Goal: Task Accomplishment & Management: Manage account settings

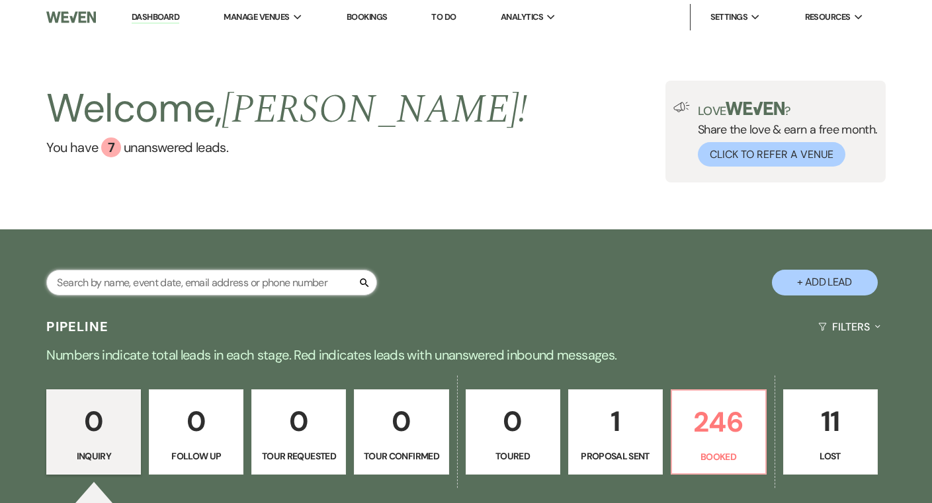
click at [333, 279] on input "text" at bounding box center [211, 283] width 331 height 26
type input "thoman"
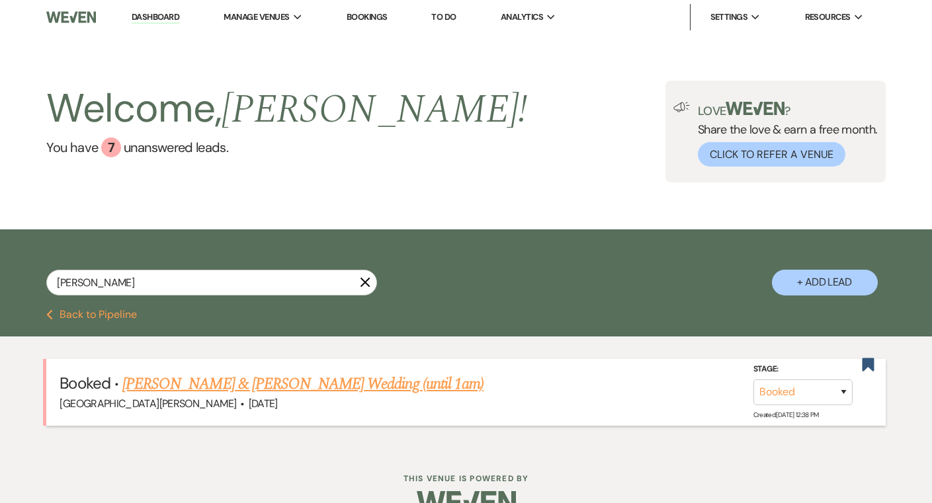
click at [386, 380] on link "[PERSON_NAME] & [PERSON_NAME] Wedding (until 1am)" at bounding box center [302, 384] width 361 height 24
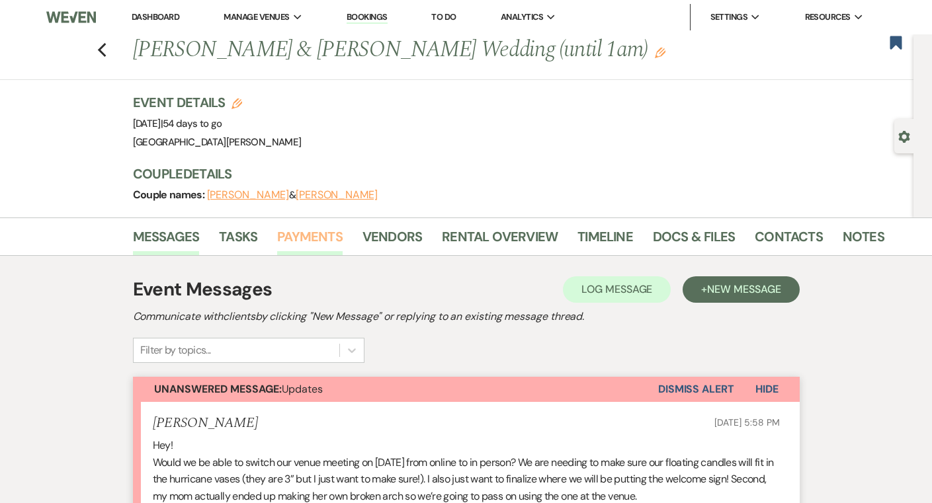
click at [339, 247] on link "Payments" at bounding box center [309, 240] width 65 height 29
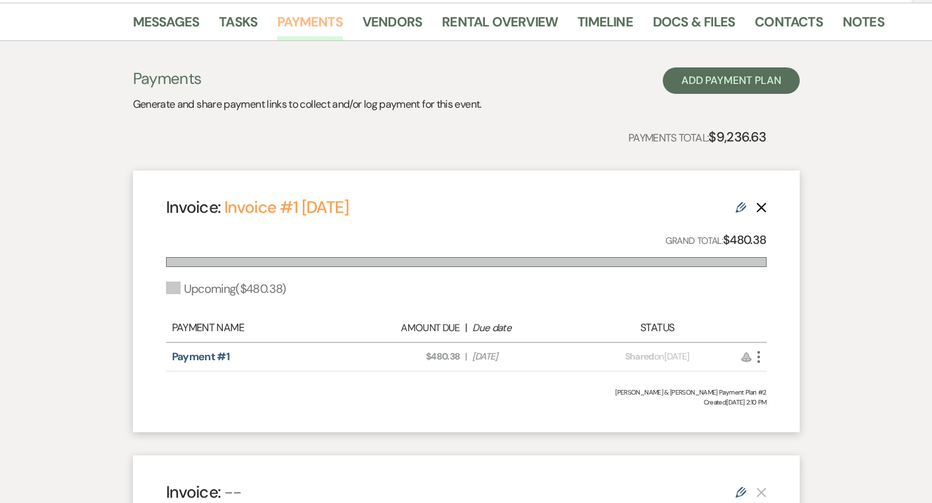
scroll to position [214, 0]
click at [855, 25] on link "Notes" at bounding box center [864, 26] width 42 height 29
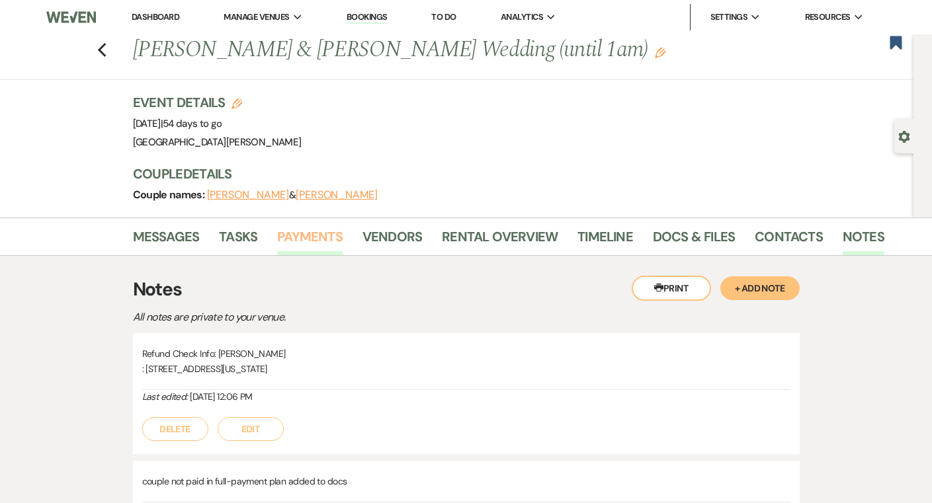
click at [338, 238] on link "Payments" at bounding box center [309, 240] width 65 height 29
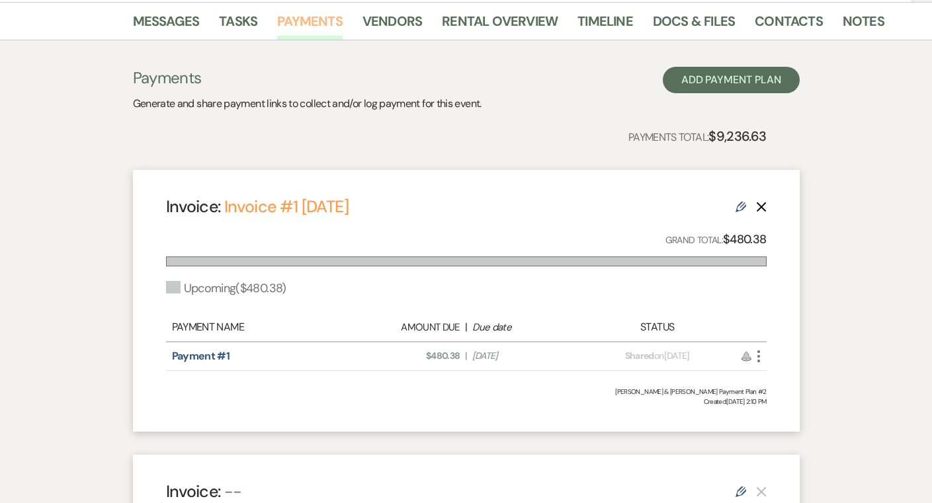
scroll to position [215, 0]
click at [470, 29] on link "Rental Overview" at bounding box center [500, 25] width 116 height 29
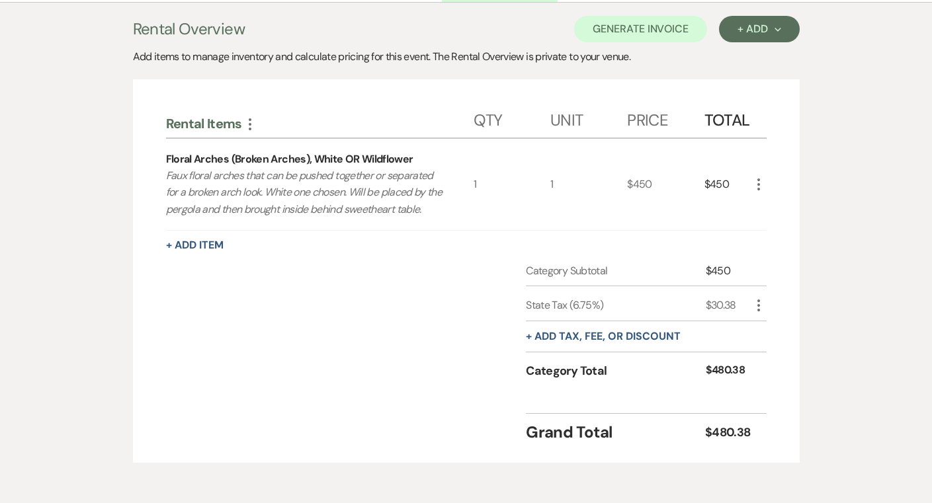
scroll to position [73, 0]
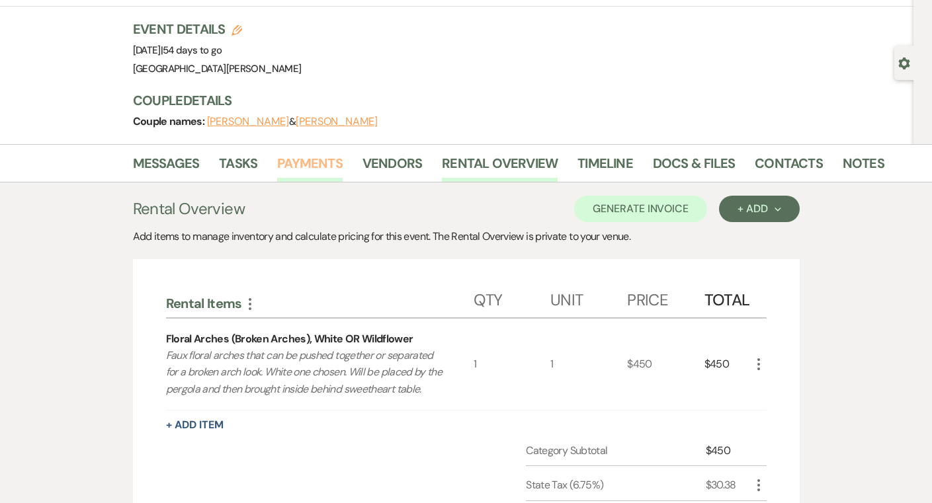
click at [325, 165] on link "Payments" at bounding box center [309, 167] width 65 height 29
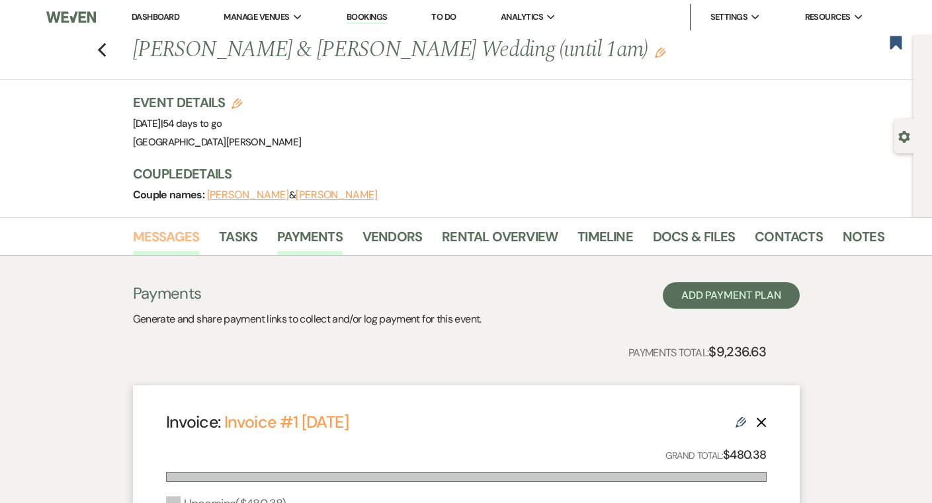
click at [166, 231] on link "Messages" at bounding box center [166, 240] width 67 height 29
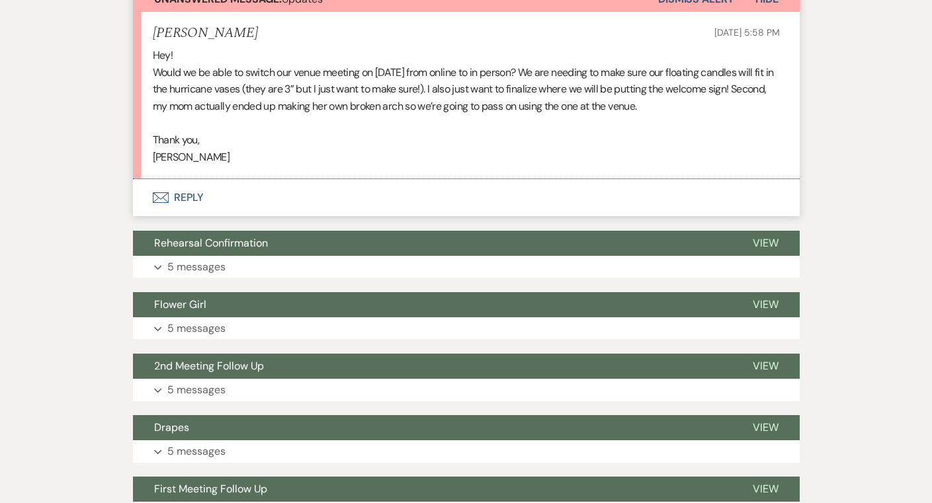
scroll to position [458, 0]
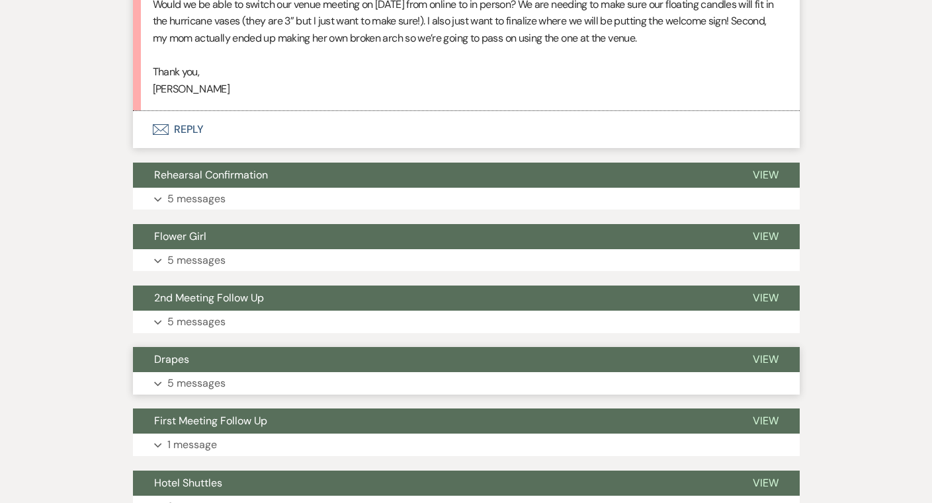
click at [684, 374] on button "Expand 5 messages" at bounding box center [466, 383] width 667 height 22
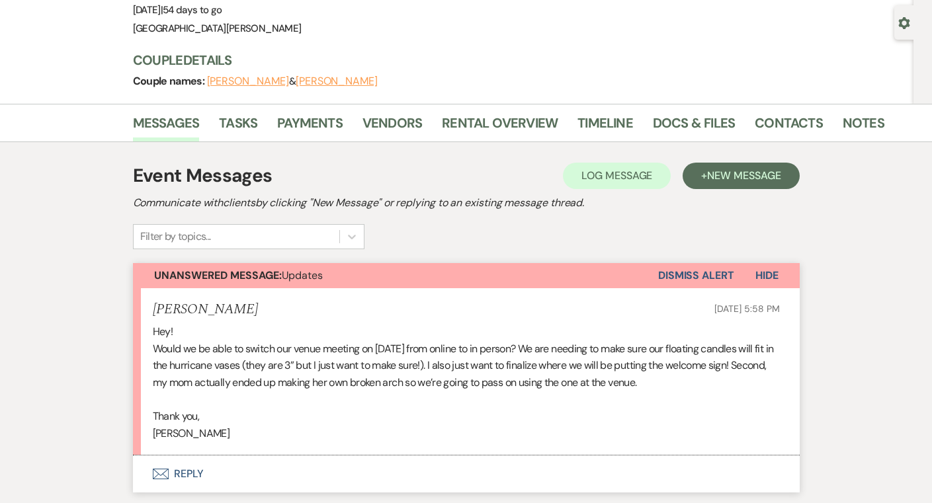
scroll to position [81, 0]
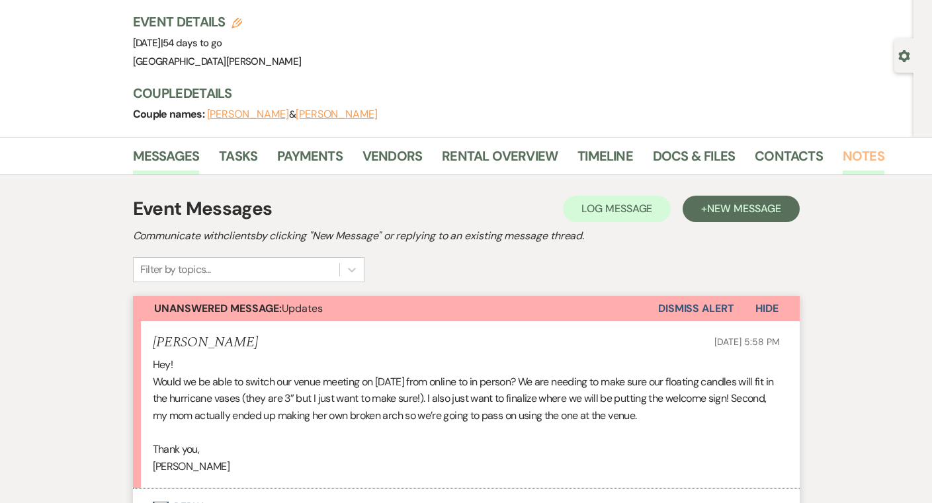
click at [855, 162] on link "Notes" at bounding box center [864, 160] width 42 height 29
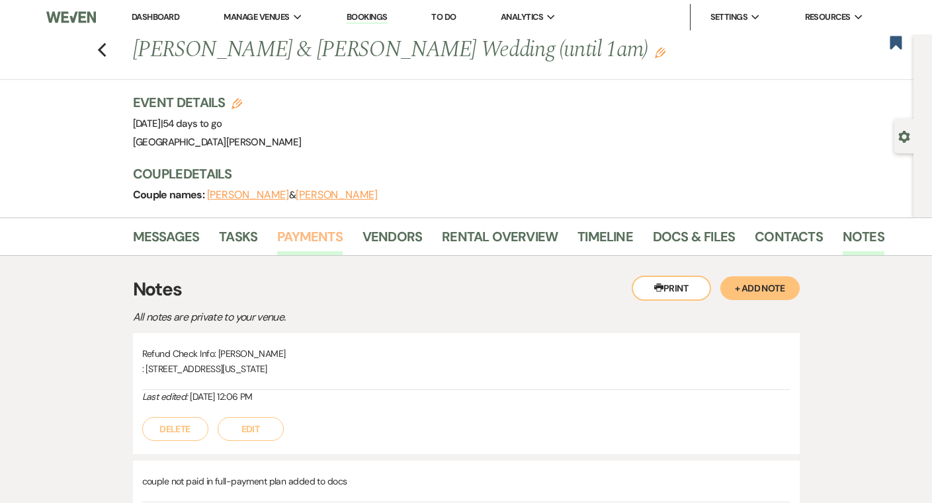
click at [323, 249] on link "Payments" at bounding box center [309, 240] width 65 height 29
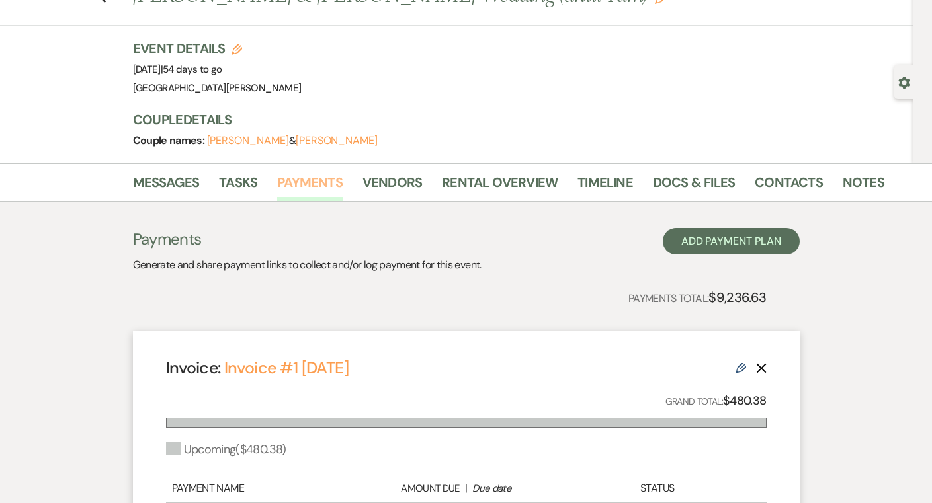
scroll to position [5, 0]
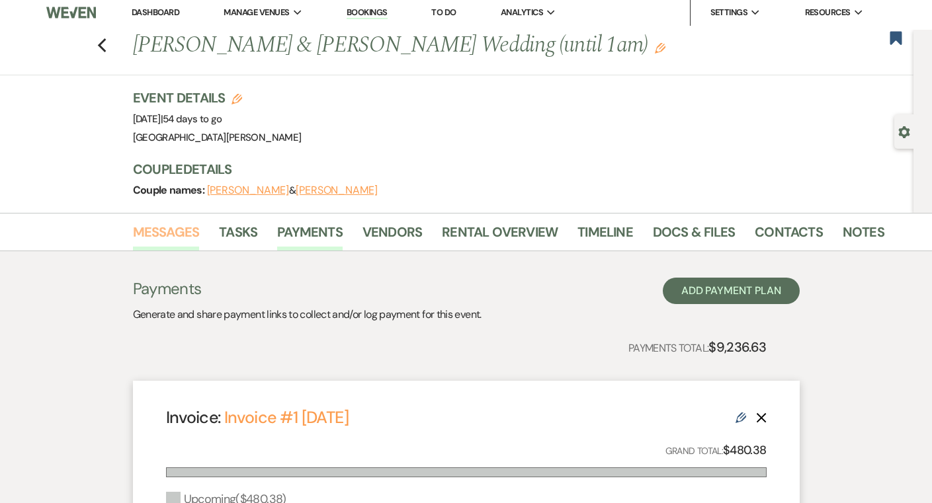
click at [181, 230] on link "Messages" at bounding box center [166, 236] width 67 height 29
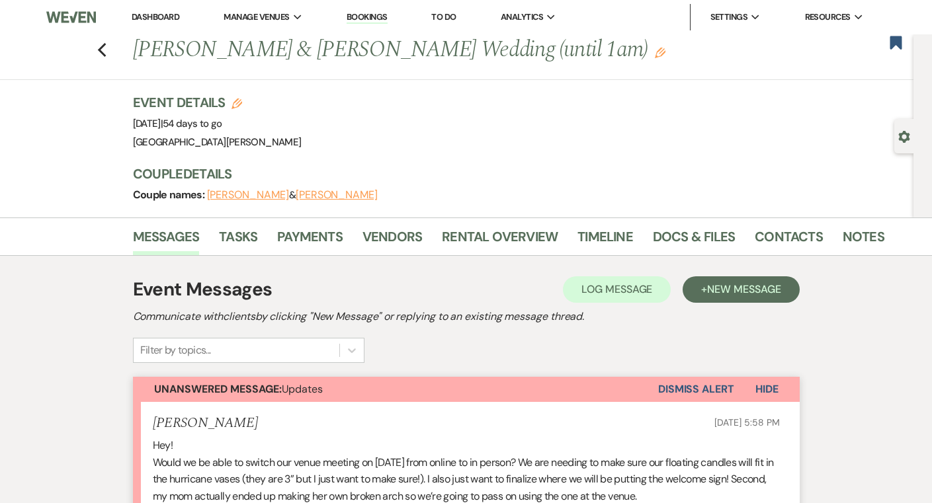
click at [908, 140] on icon "Gear" at bounding box center [904, 137] width 12 height 12
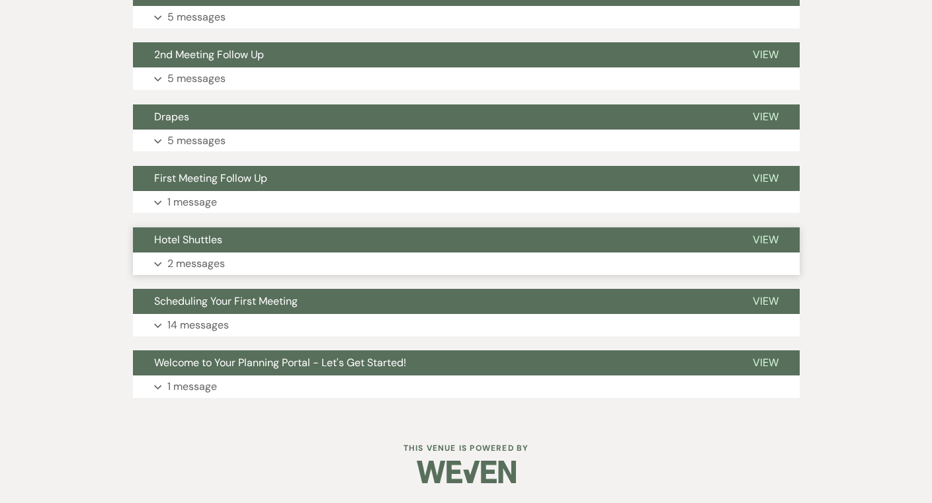
scroll to position [795, 0]
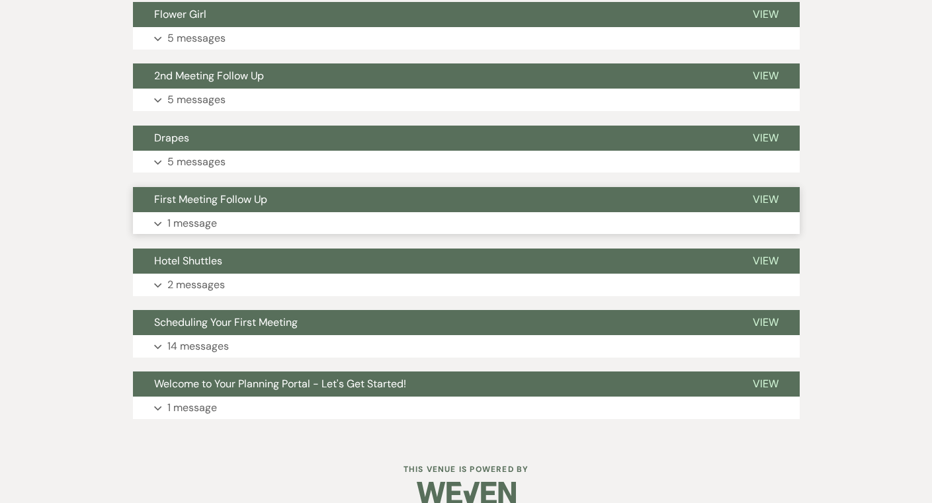
click at [372, 221] on button "Expand 1 message" at bounding box center [466, 223] width 667 height 22
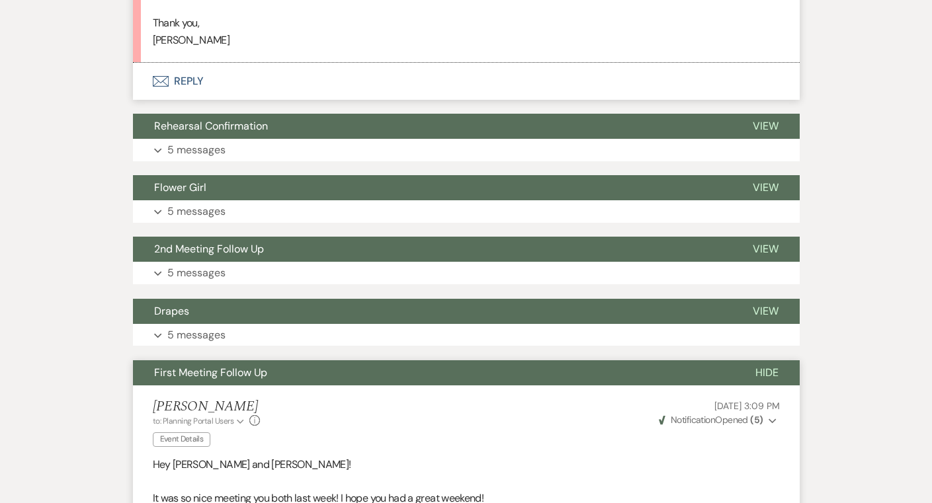
scroll to position [615, 0]
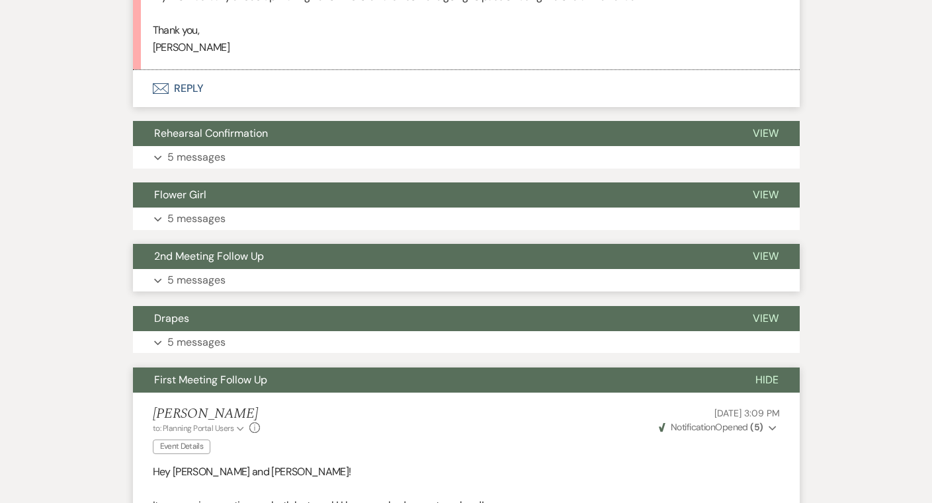
click at [421, 266] on button "2nd Meeting Follow Up" at bounding box center [432, 256] width 599 height 25
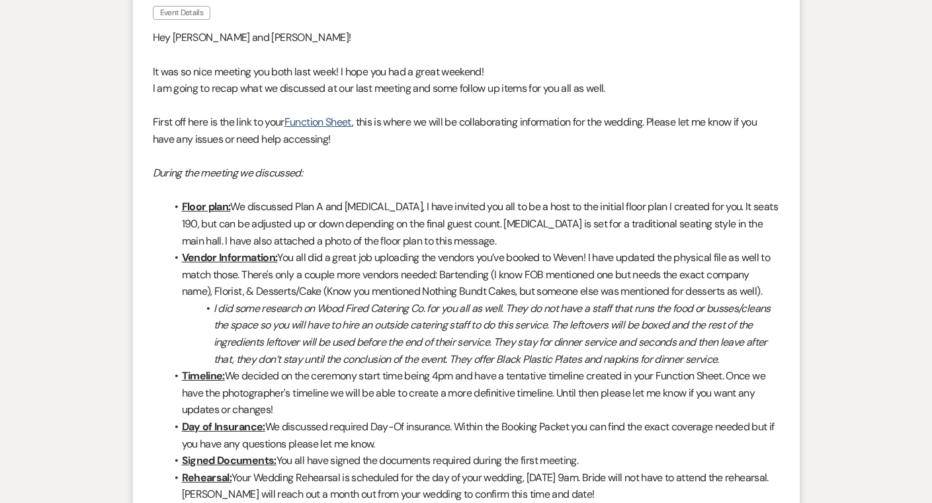
scroll to position [2383, 0]
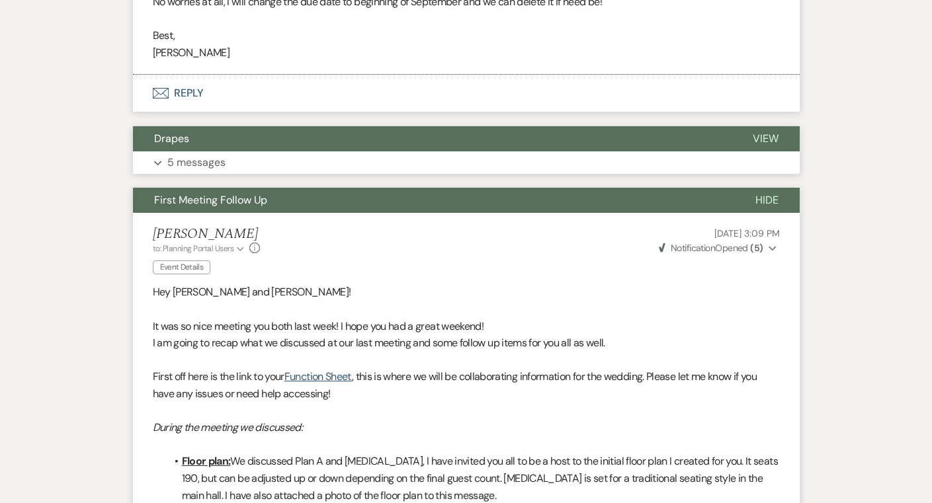
click at [399, 174] on button "Expand 5 messages" at bounding box center [466, 162] width 667 height 22
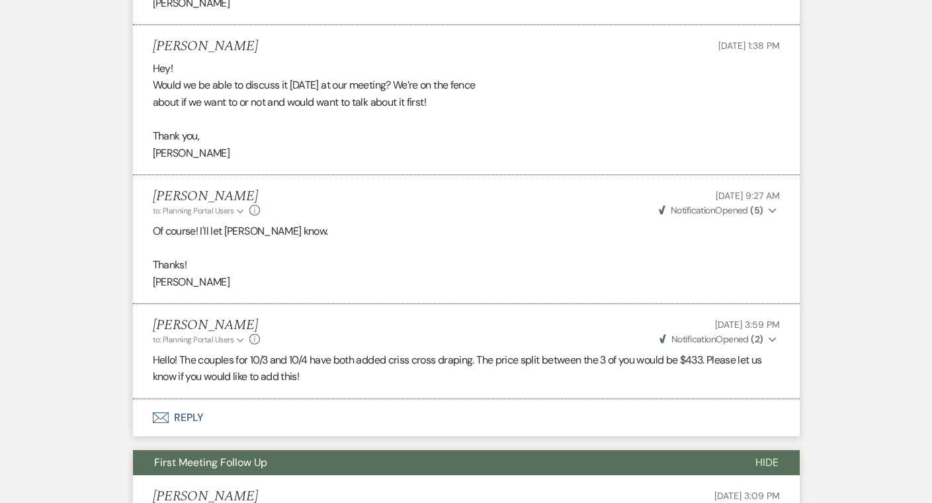
scroll to position [2924, 0]
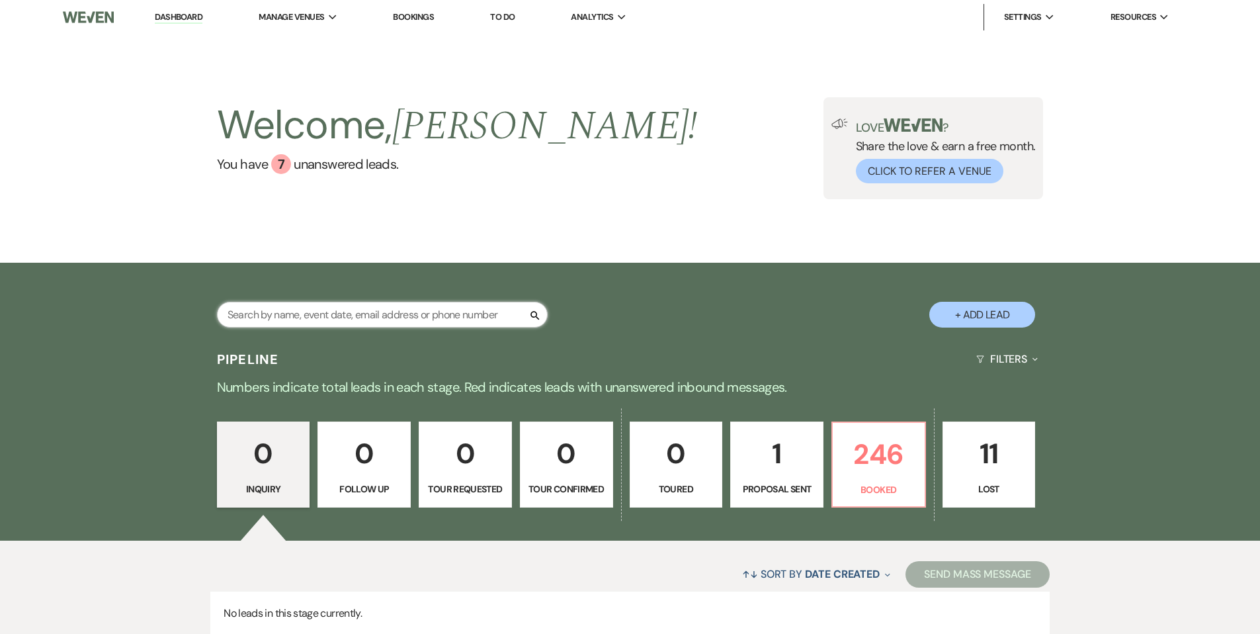
click at [353, 316] on input "text" at bounding box center [382, 315] width 331 height 26
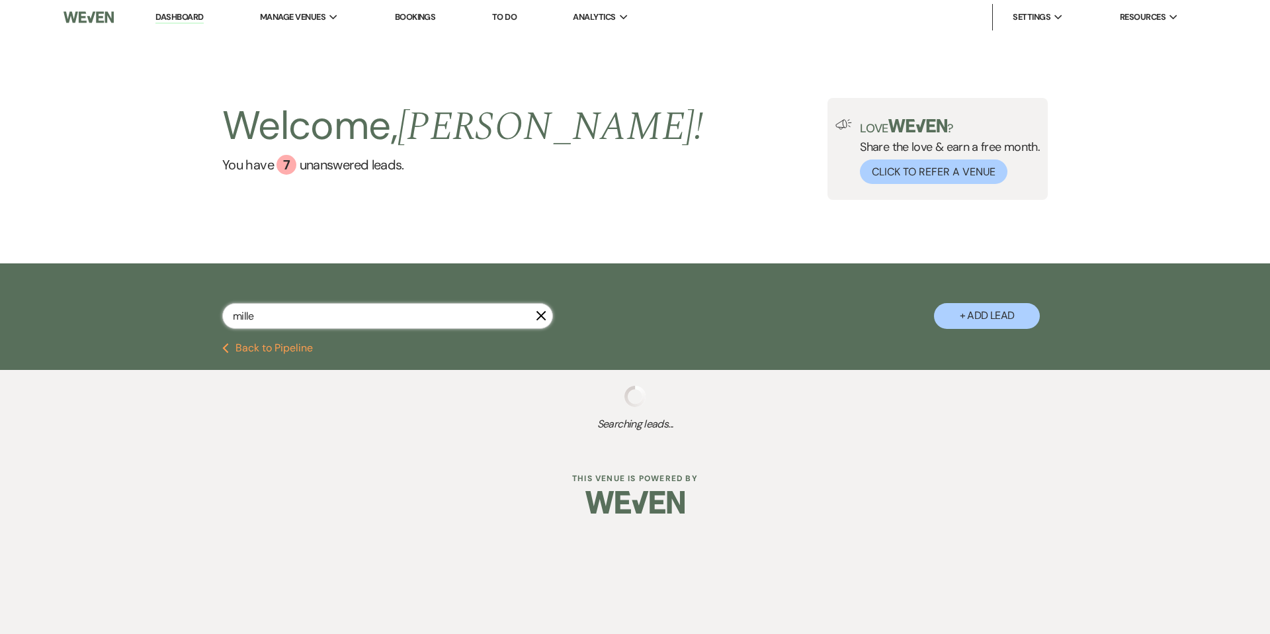
type input "[PERSON_NAME]"
select select "8"
select select "7"
select select "8"
select select "6"
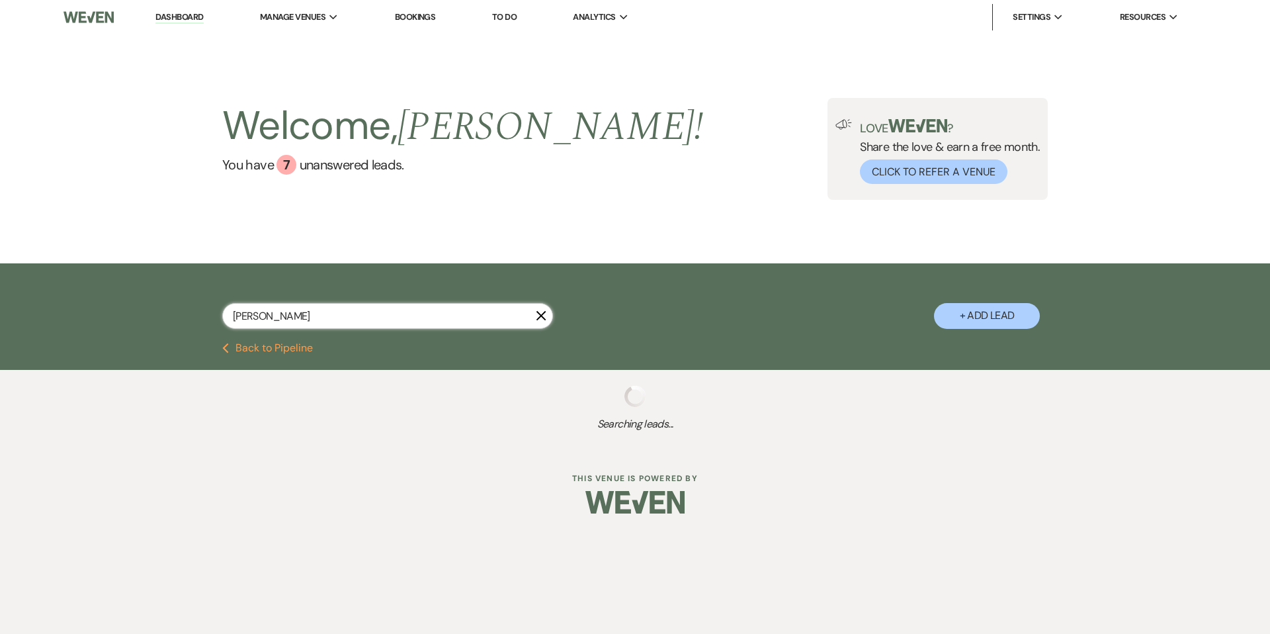
select select "8"
select select "11"
select select "8"
select select "5"
select select "6"
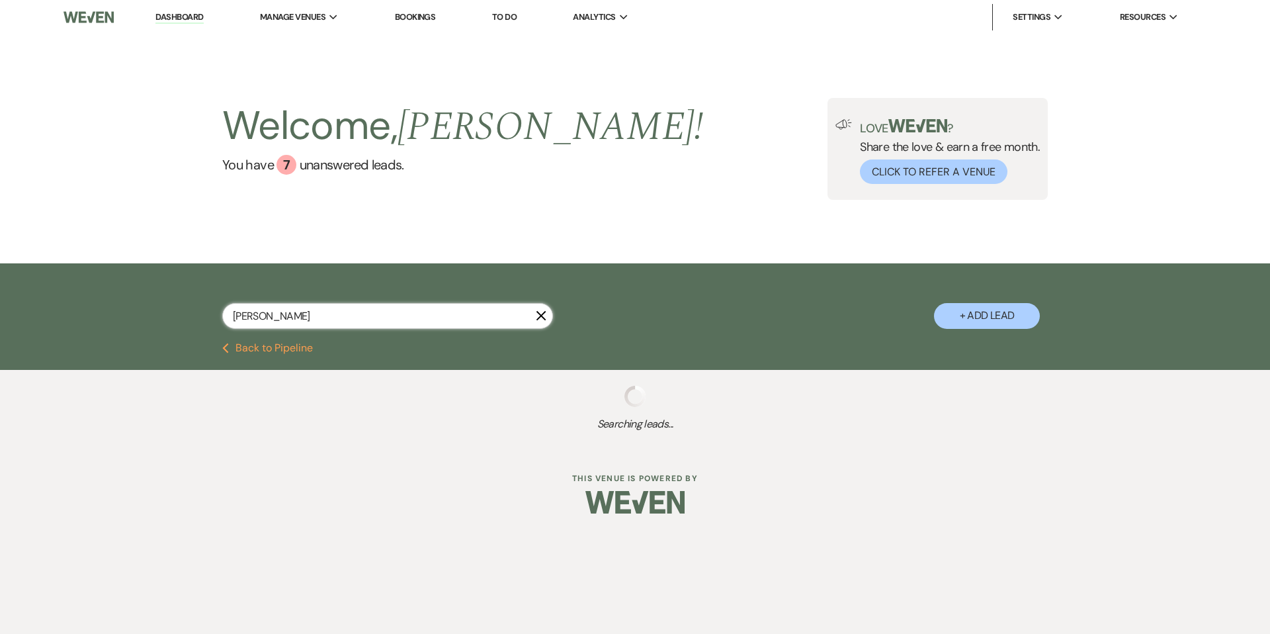
select select "8"
select select "2"
select select "8"
select select "5"
select select "8"
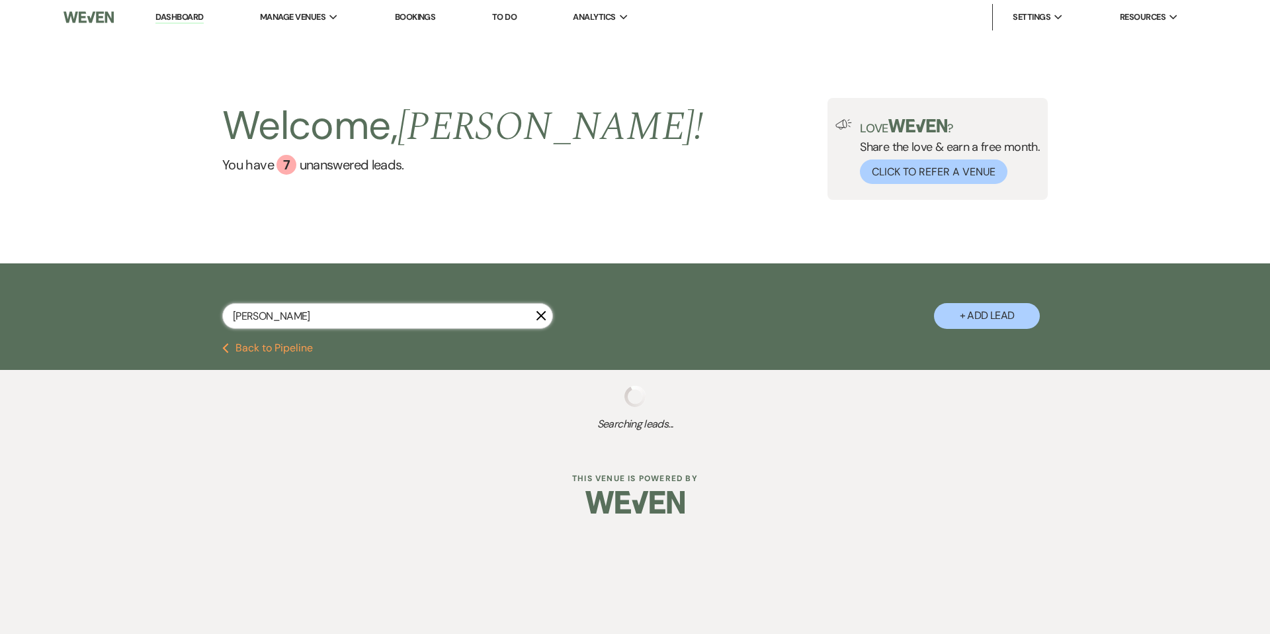
select select "5"
select select "8"
select select "11"
select select "8"
select select "11"
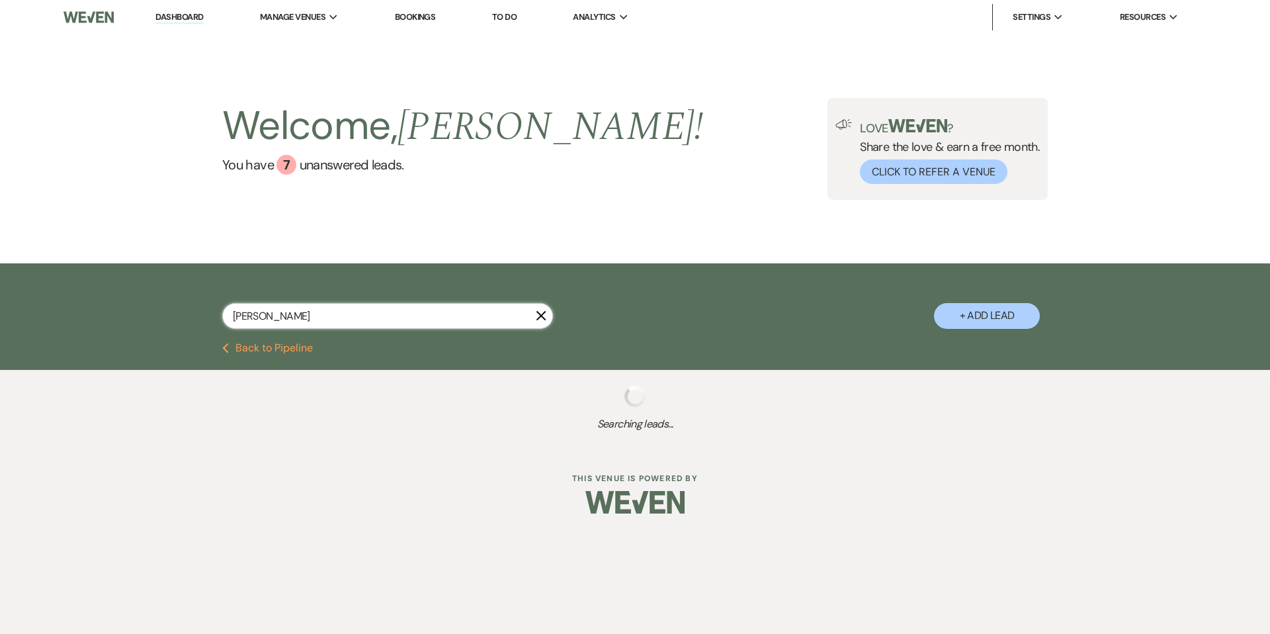
select select "8"
select select "11"
select select "8"
select select "11"
select select "8"
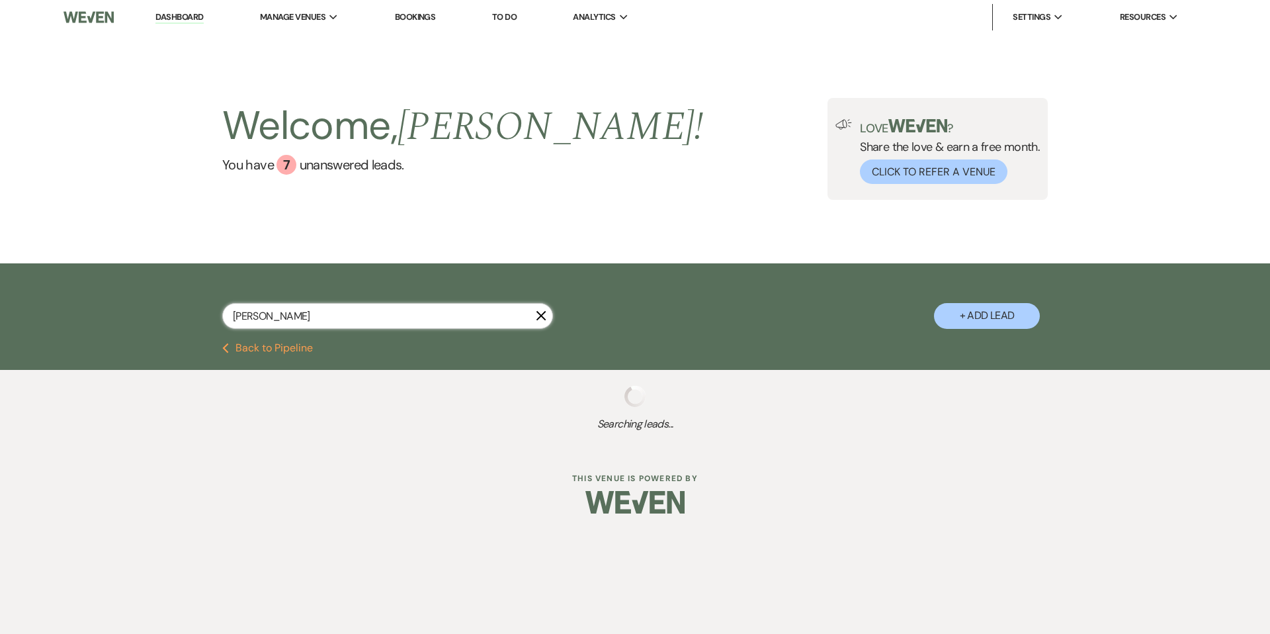
select select "2"
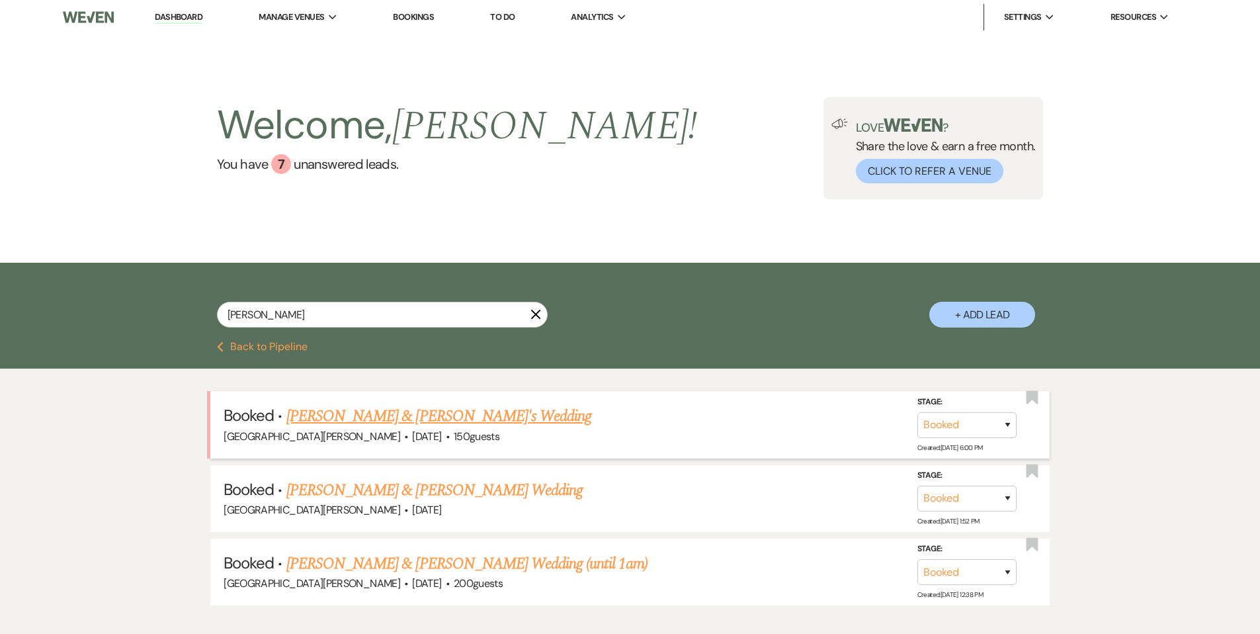
click at [460, 421] on link "[PERSON_NAME] & [PERSON_NAME]'s Wedding" at bounding box center [439, 416] width 306 height 24
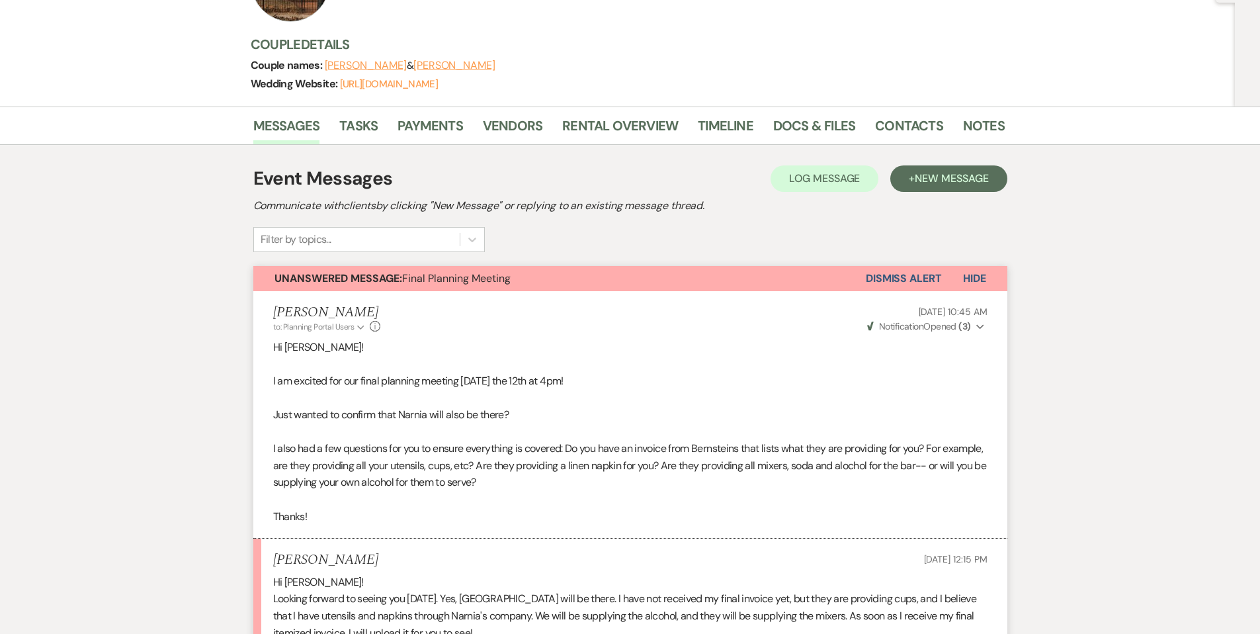
scroll to position [313, 0]
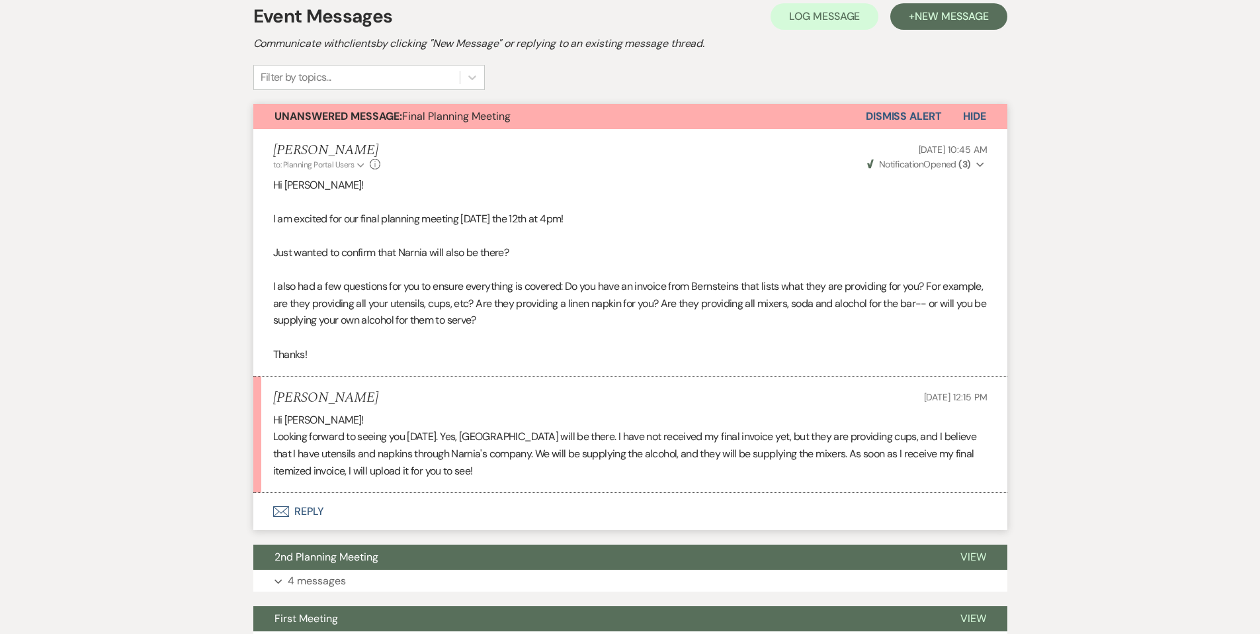
click at [529, 509] on button "Envelope Reply" at bounding box center [630, 511] width 754 height 37
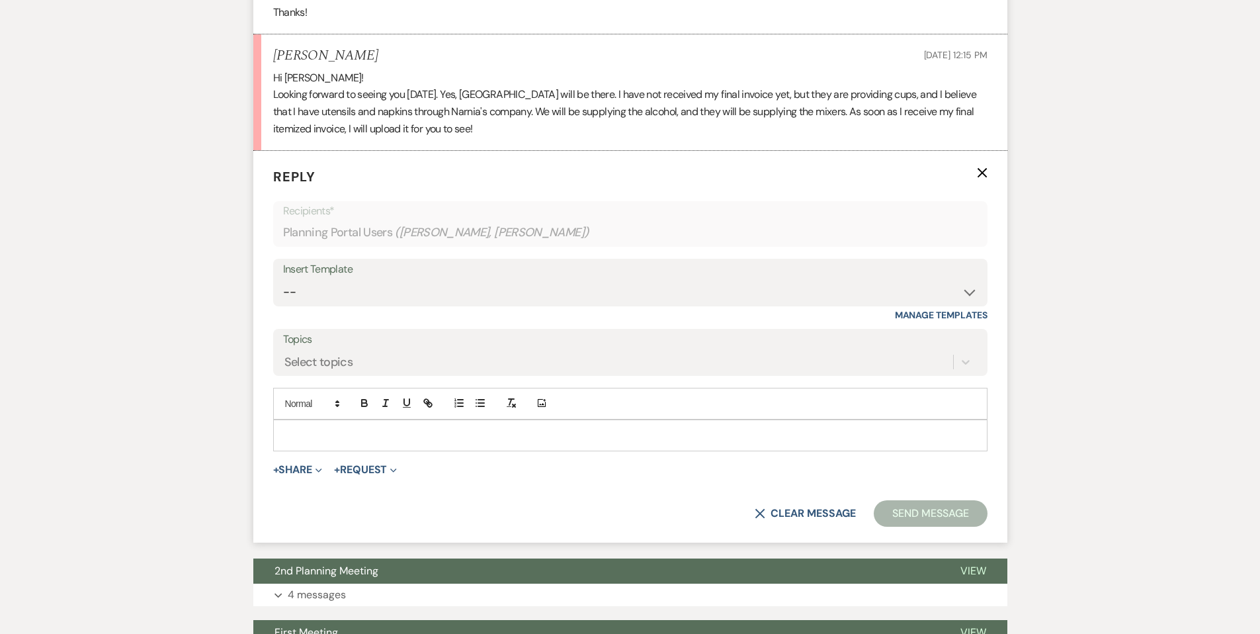
scroll to position [685, 0]
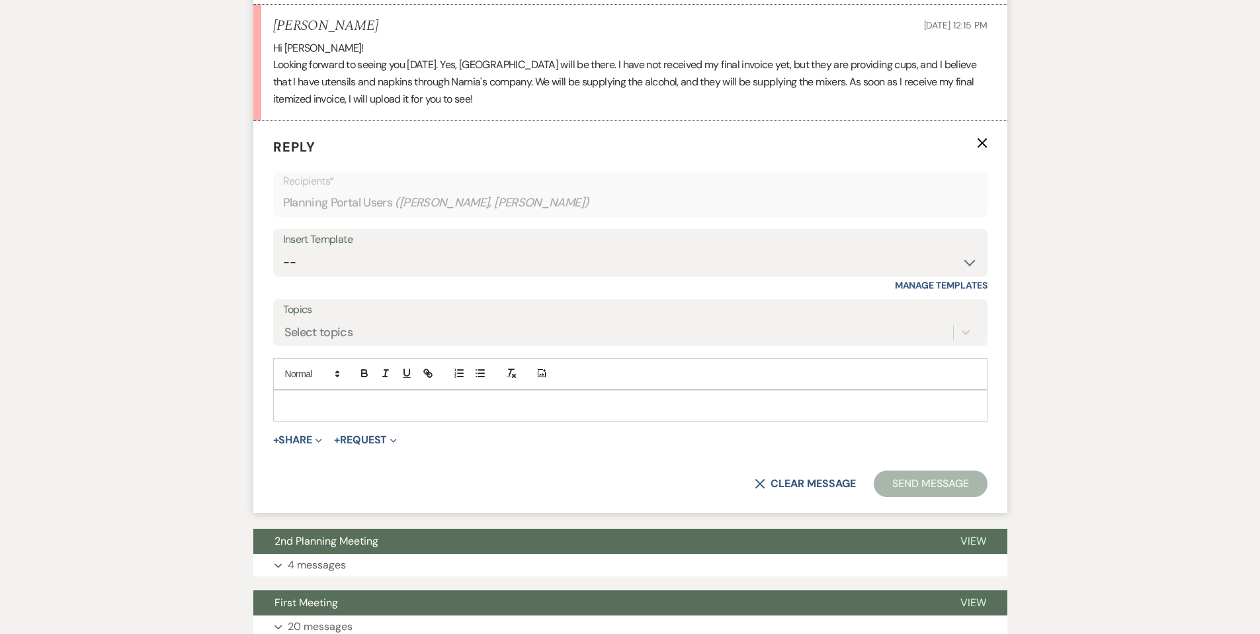
click at [503, 405] on p at bounding box center [630, 405] width 693 height 15
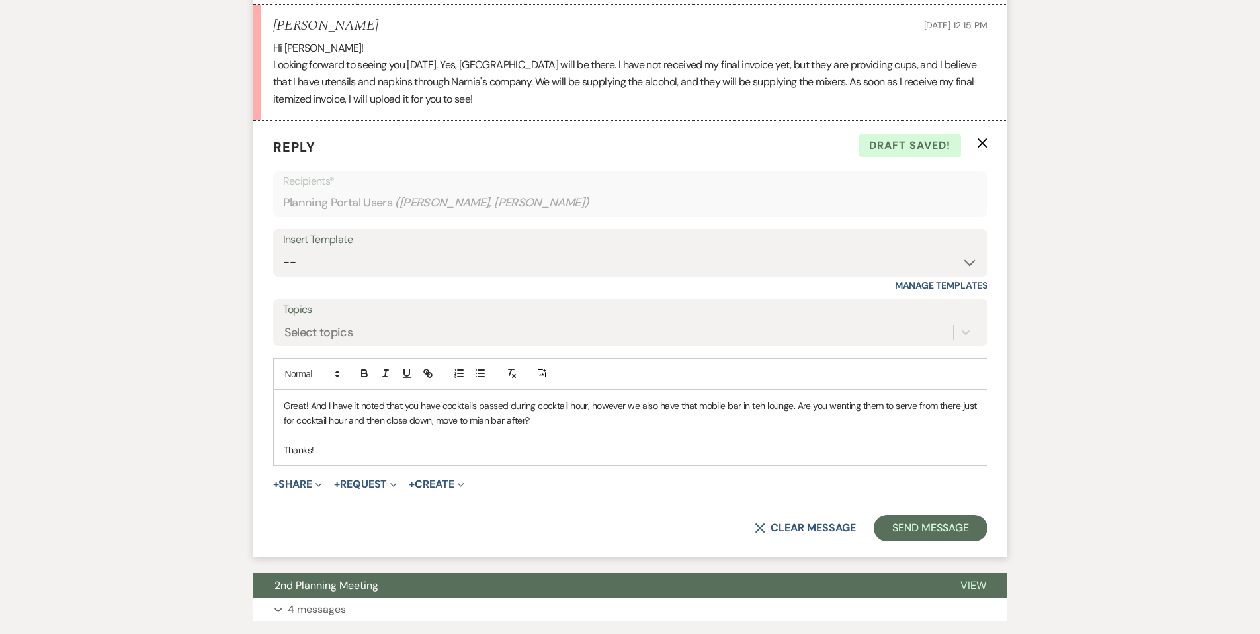
click at [762, 407] on p "Great! And I have it noted that you have cocktails passed during cocktail hour,…" at bounding box center [630, 413] width 693 height 30
click at [486, 423] on p "Great! And I have it noted that you have cocktails passed during cocktail hour,…" at bounding box center [630, 413] width 693 height 30
click at [888, 523] on button "Send Message" at bounding box center [930, 528] width 113 height 26
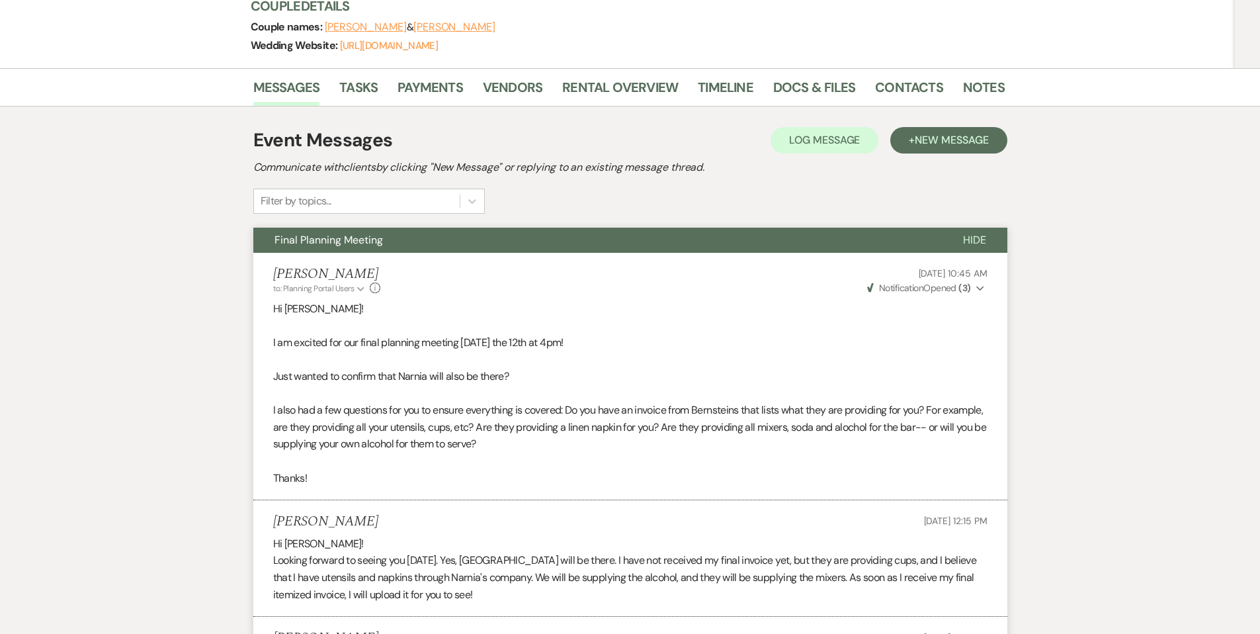
scroll to position [0, 0]
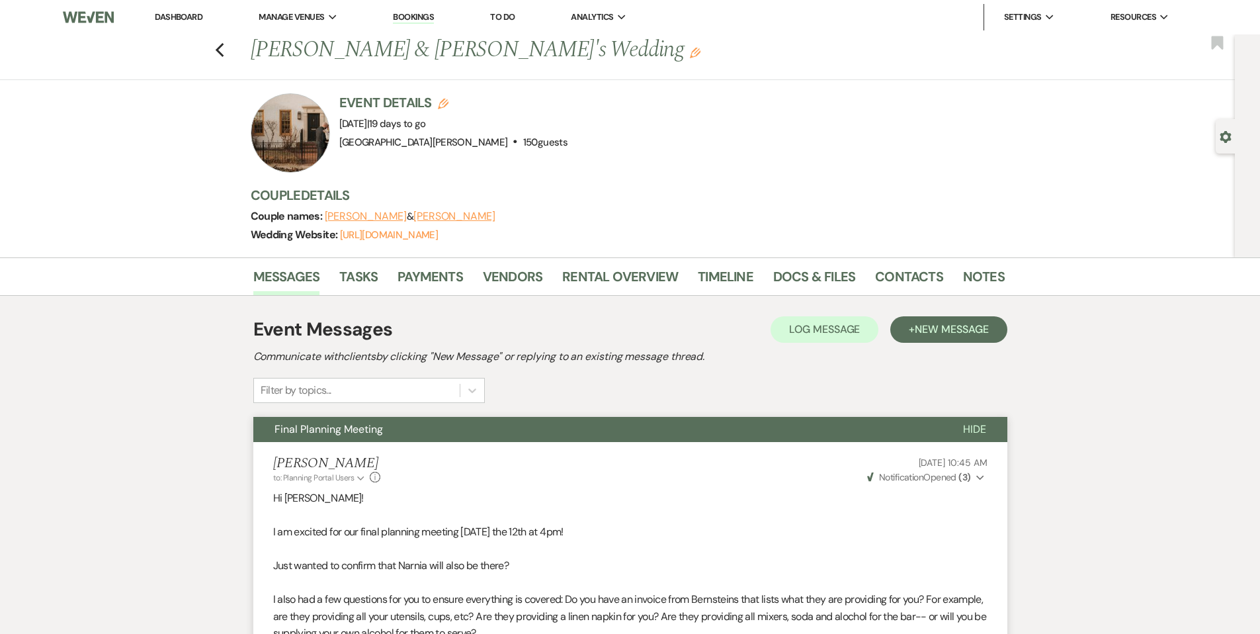
click at [200, 20] on link "Dashboard" at bounding box center [179, 16] width 48 height 11
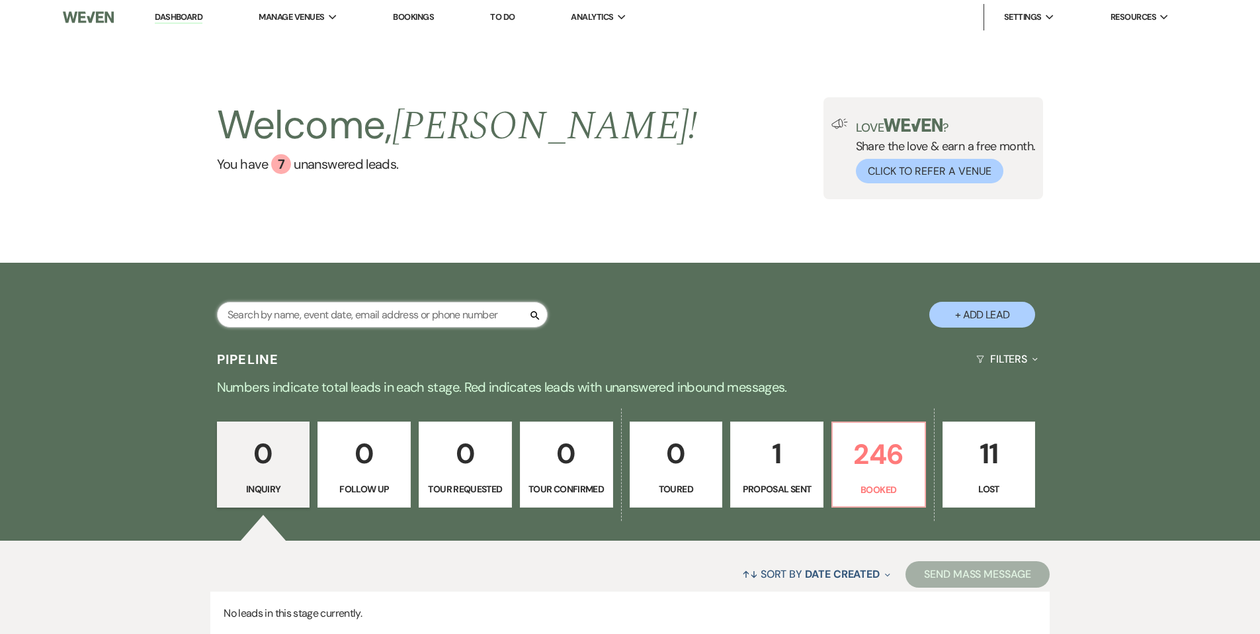
click at [421, 310] on input "text" at bounding box center [382, 315] width 331 height 26
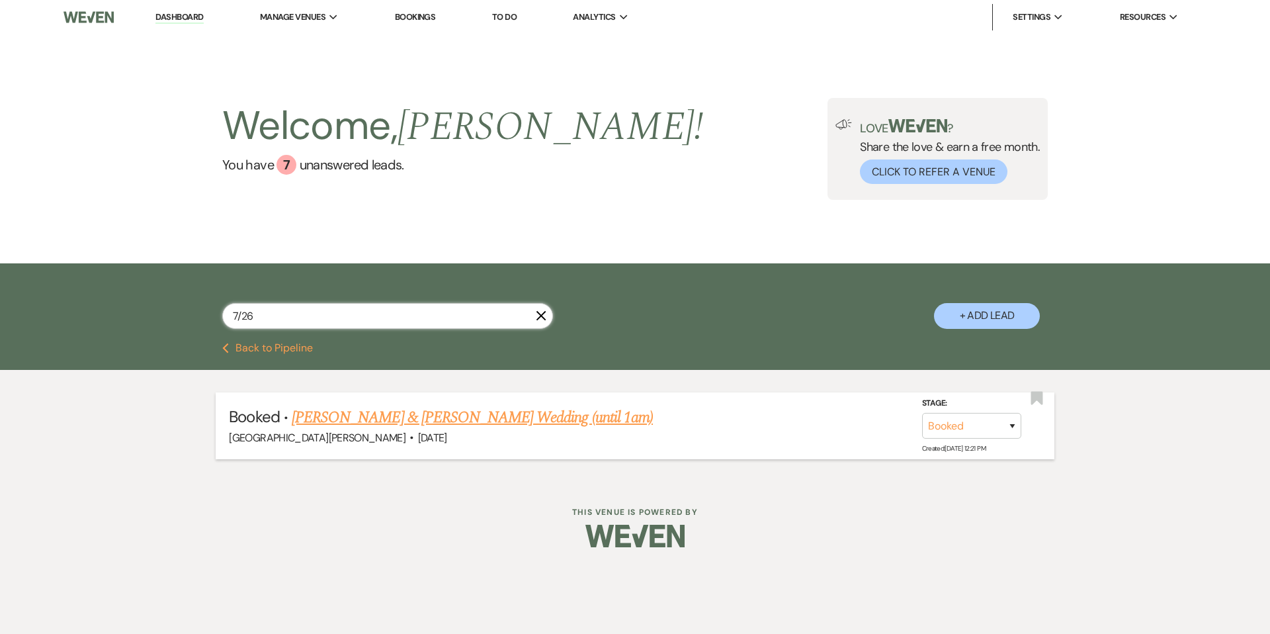
type input "7/26"
click at [417, 410] on link "[PERSON_NAME] & [PERSON_NAME] Wedding (until 1am)" at bounding box center [472, 417] width 361 height 24
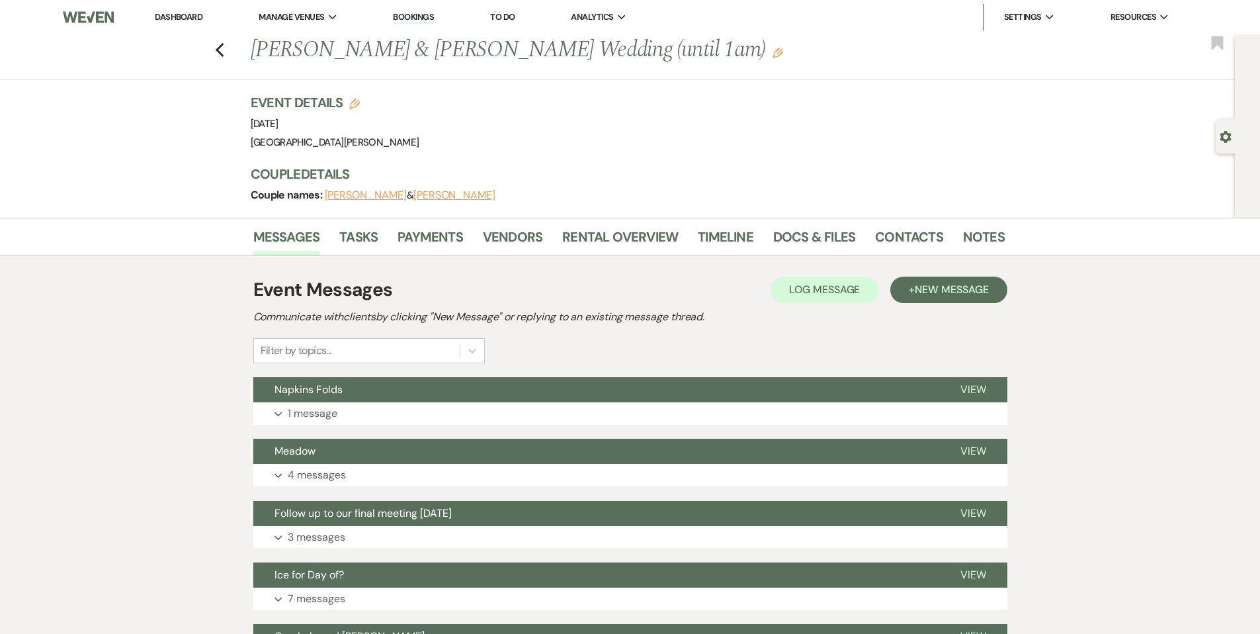
click at [949, 304] on div "Event Messages Log Log Message + New Message Communicate with clients by clicki…" at bounding box center [630, 319] width 754 height 87
click at [945, 300] on button "+ New Message" at bounding box center [948, 289] width 116 height 26
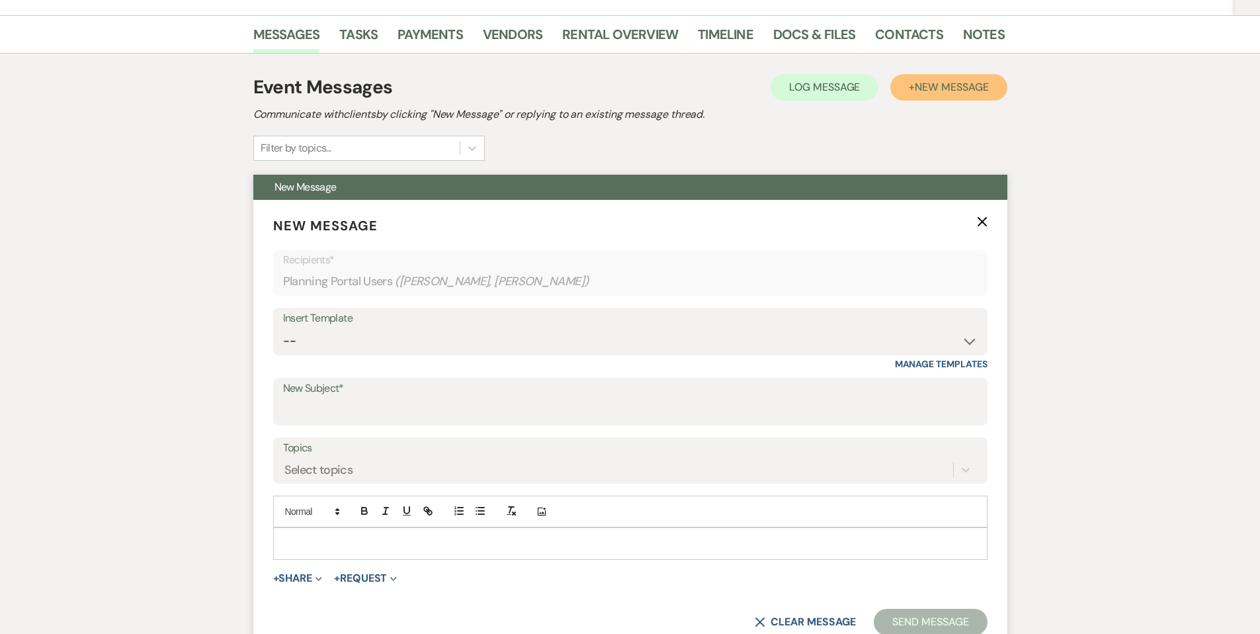
scroll to position [355, 0]
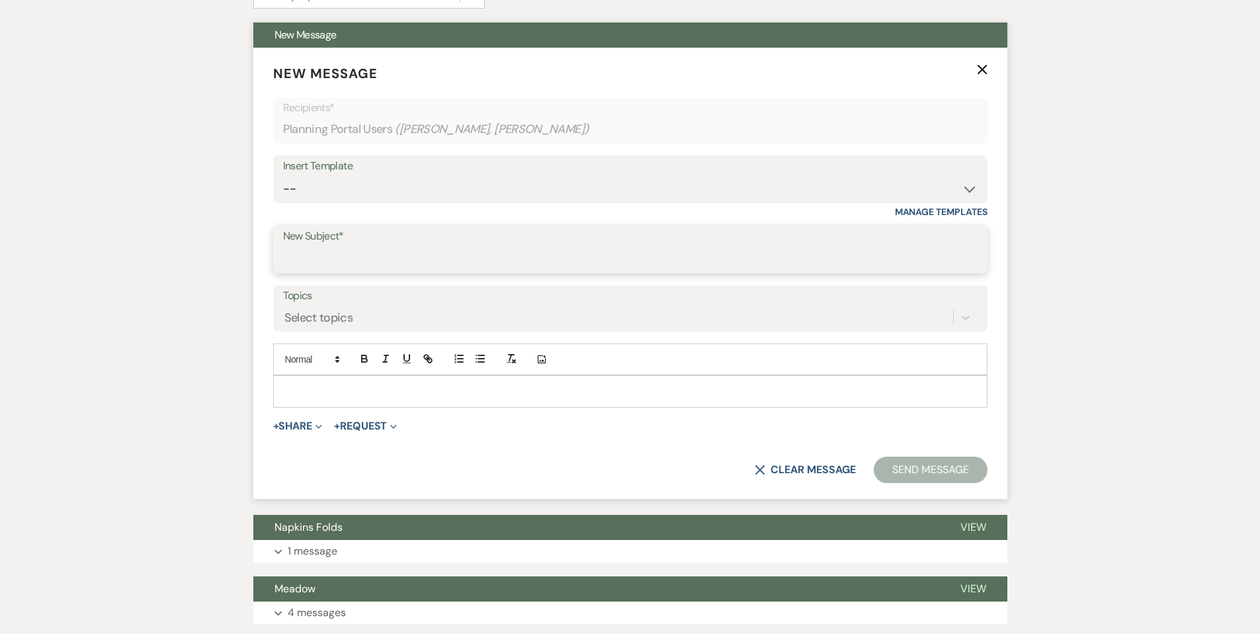
click at [331, 255] on input "New Subject*" at bounding box center [630, 259] width 695 height 26
type input "Request for Review"
click at [408, 390] on p at bounding box center [630, 391] width 693 height 15
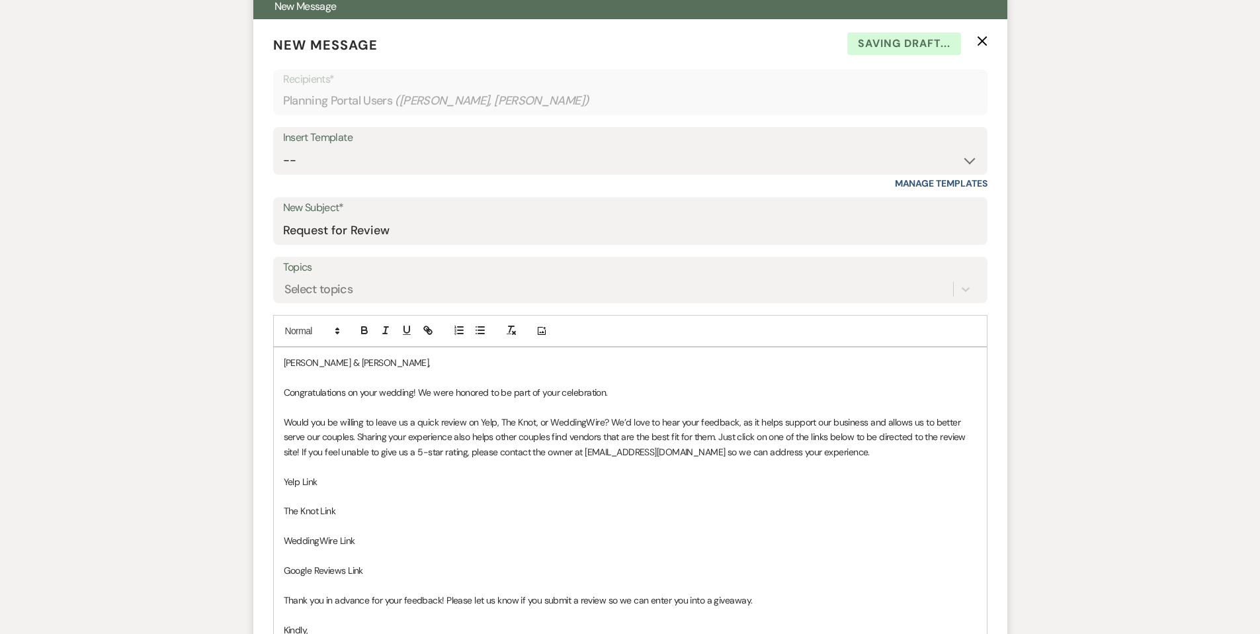
scroll to position [394, 0]
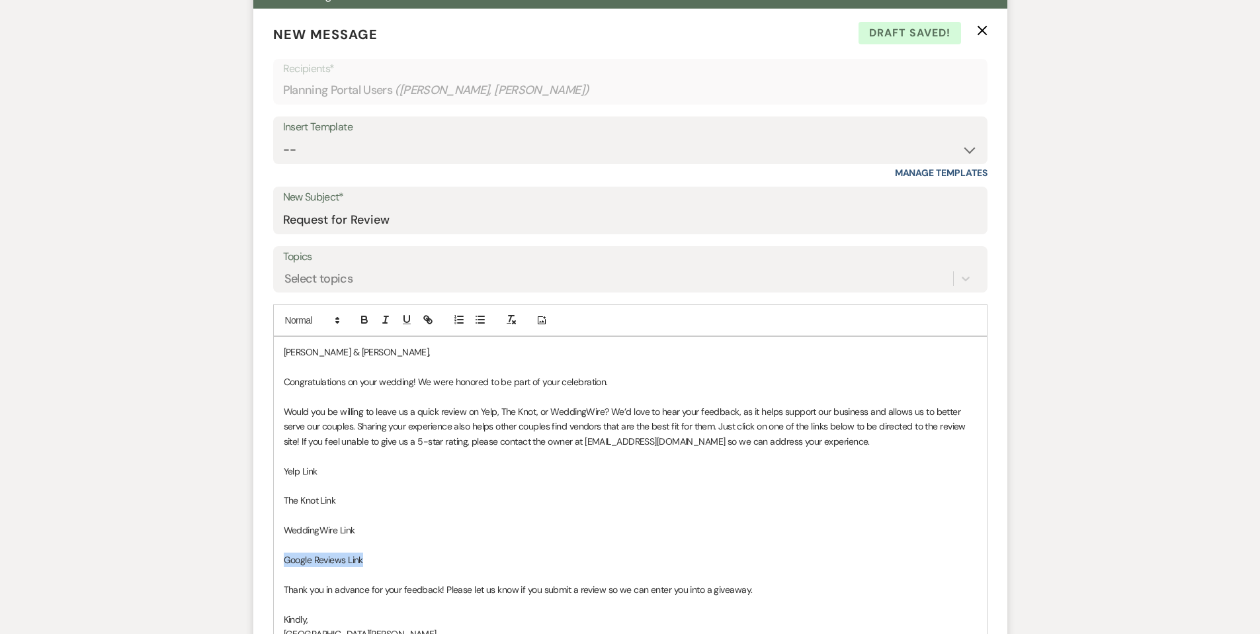
drag, startPoint x: 355, startPoint y: 560, endPoint x: 282, endPoint y: 560, distance: 73.4
click at [282, 560] on div "[PERSON_NAME] & [PERSON_NAME], Congratulations on your wedding! We were honored…" at bounding box center [630, 500] width 713 height 327
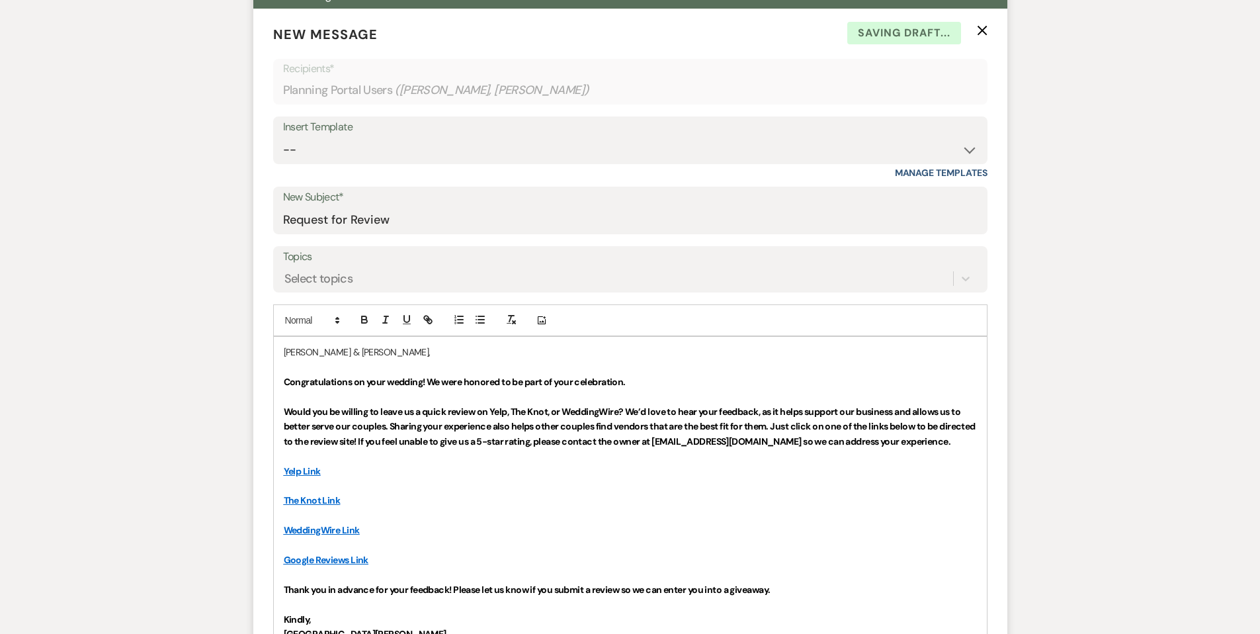
drag, startPoint x: 282, startPoint y: 376, endPoint x: 368, endPoint y: 448, distance: 112.6
click at [368, 448] on div "[PERSON_NAME] & [PERSON_NAME], Congratulations on your wedding! We were honored…" at bounding box center [630, 500] width 713 height 327
click at [360, 322] on icon "button" at bounding box center [365, 320] width 12 height 12
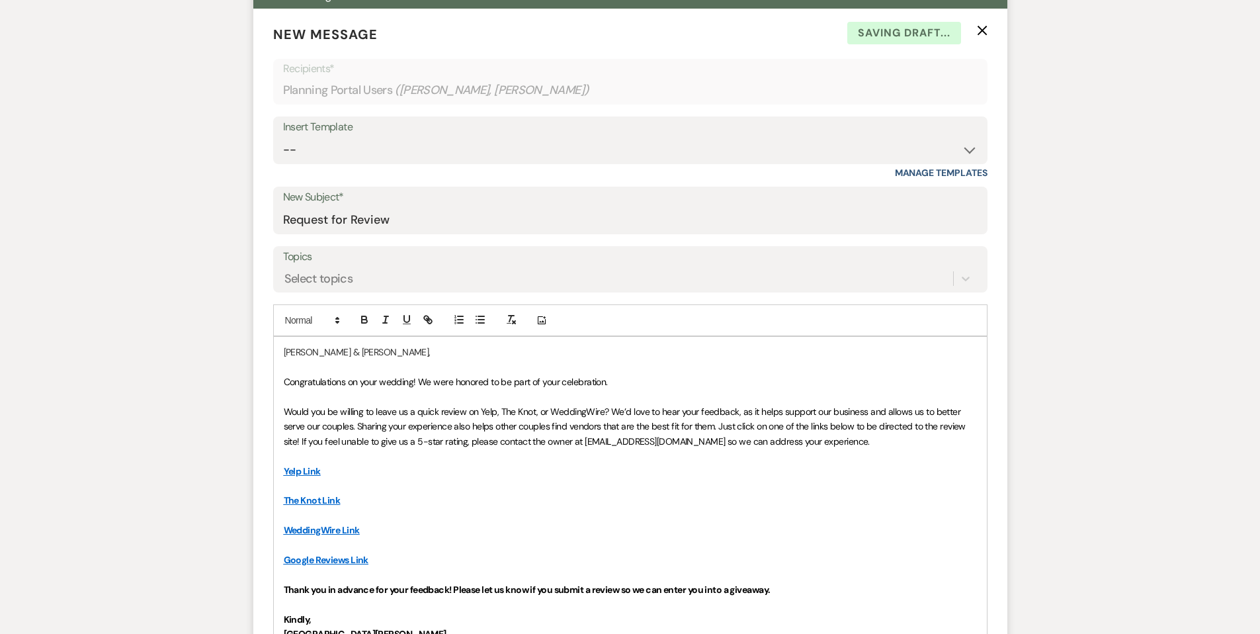
scroll to position [417, 0]
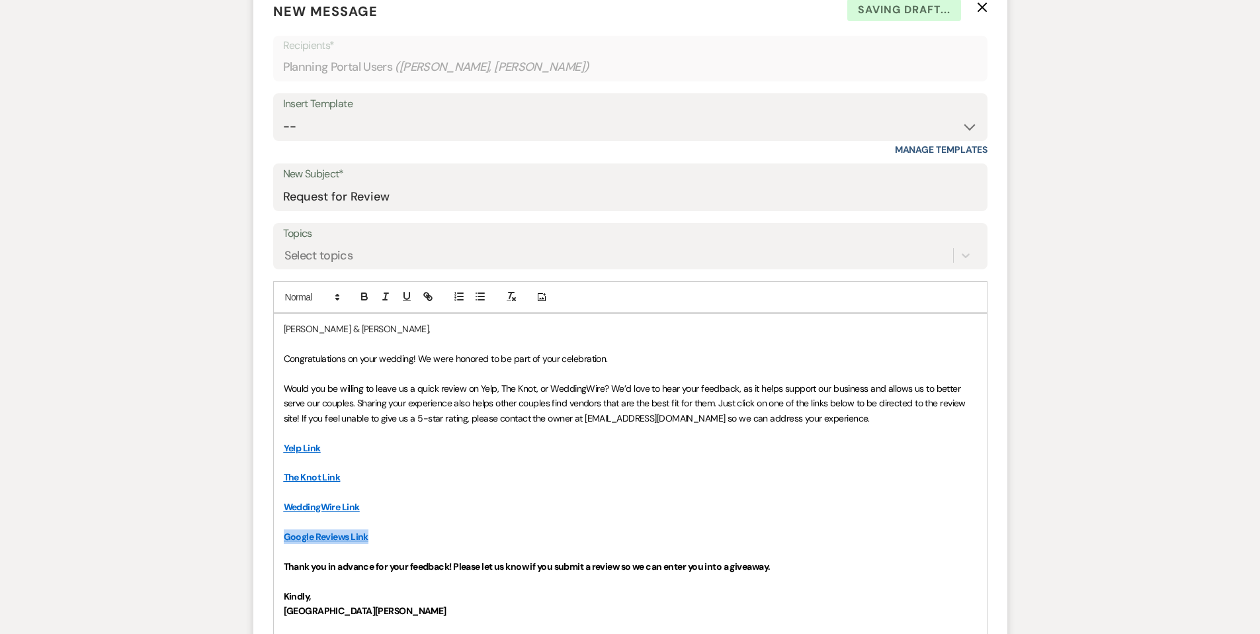
drag, startPoint x: 388, startPoint y: 542, endPoint x: 273, endPoint y: 535, distance: 115.3
click at [274, 535] on div "[PERSON_NAME] & [PERSON_NAME], Congratulations on your wedding! We were honored…" at bounding box center [630, 477] width 713 height 327
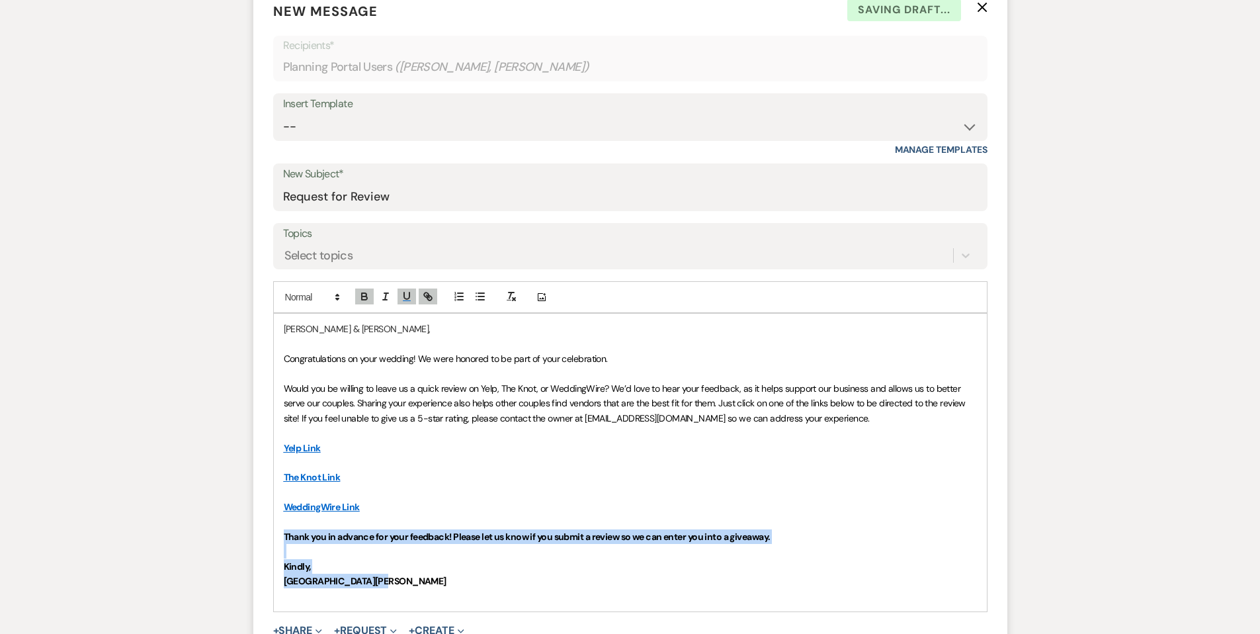
drag, startPoint x: 392, startPoint y: 573, endPoint x: 284, endPoint y: 536, distance: 114.2
click at [284, 536] on div "[PERSON_NAME] & [PERSON_NAME], Congratulations on your wedding! We were honored…" at bounding box center [630, 462] width 713 height 297
click at [363, 299] on icon "button" at bounding box center [365, 296] width 12 height 12
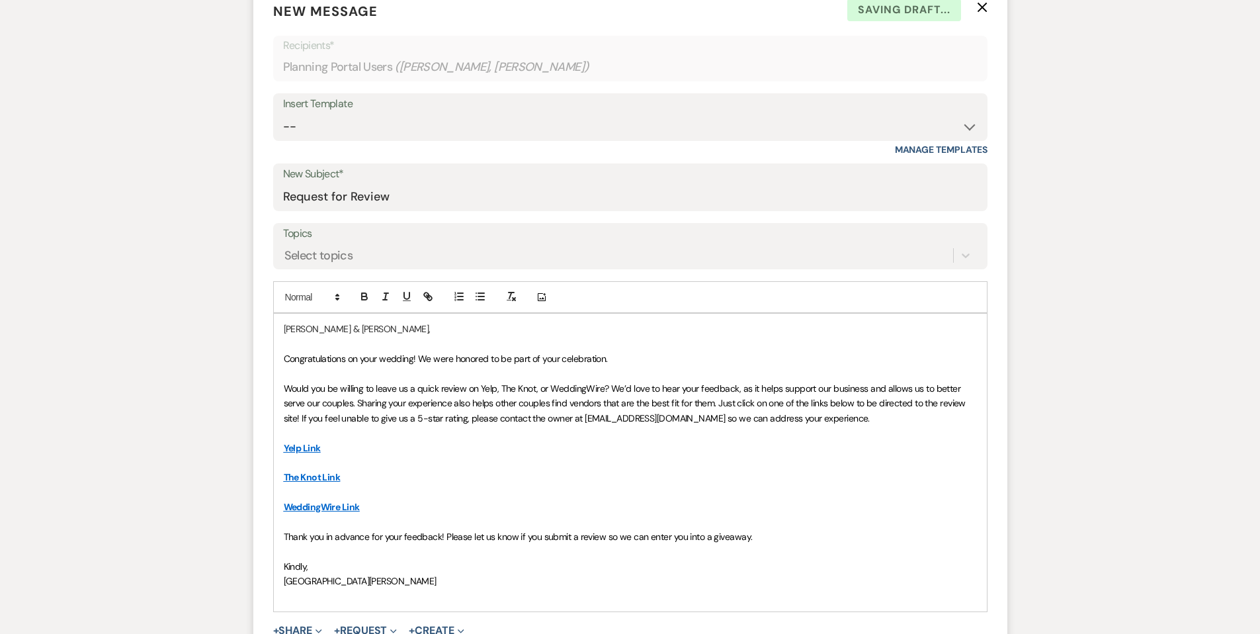
click at [398, 600] on p at bounding box center [630, 596] width 693 height 15
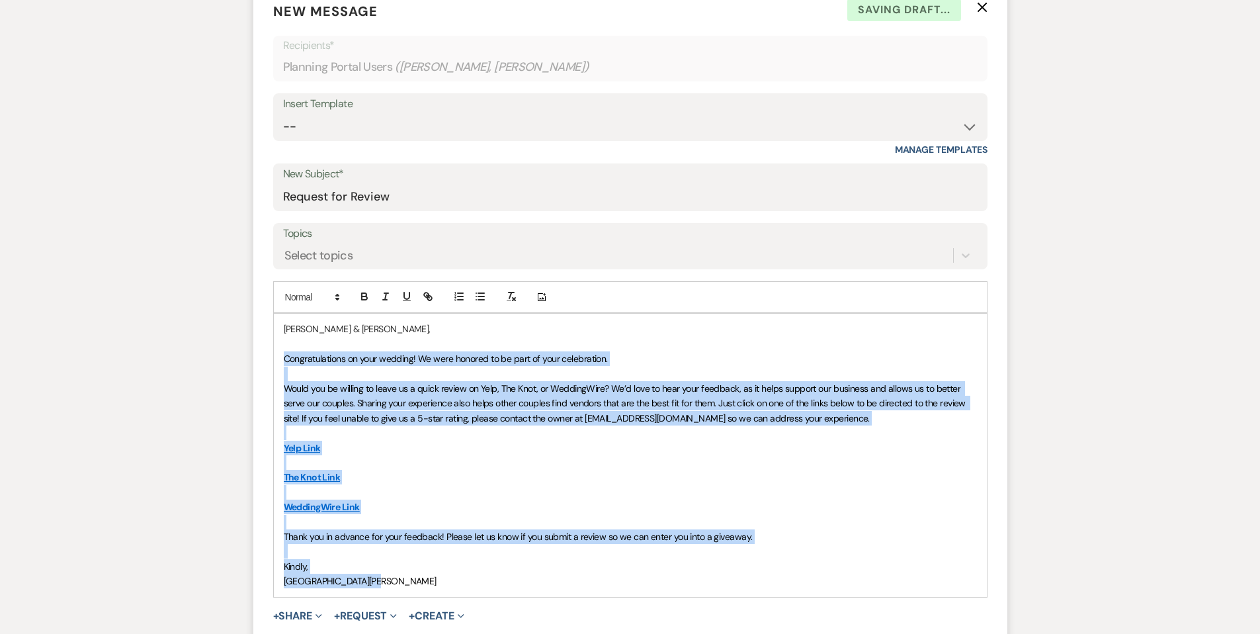
drag, startPoint x: 390, startPoint y: 582, endPoint x: 277, endPoint y: 353, distance: 255.0
click at [277, 353] on div "[PERSON_NAME] & [PERSON_NAME], Congratulations on your wedding! We were honored…" at bounding box center [630, 455] width 713 height 282
copy div "Congratulations on your wedding! We were honored to be part of your celebration…"
click at [473, 481] on p "The Knot Link" at bounding box center [630, 477] width 693 height 15
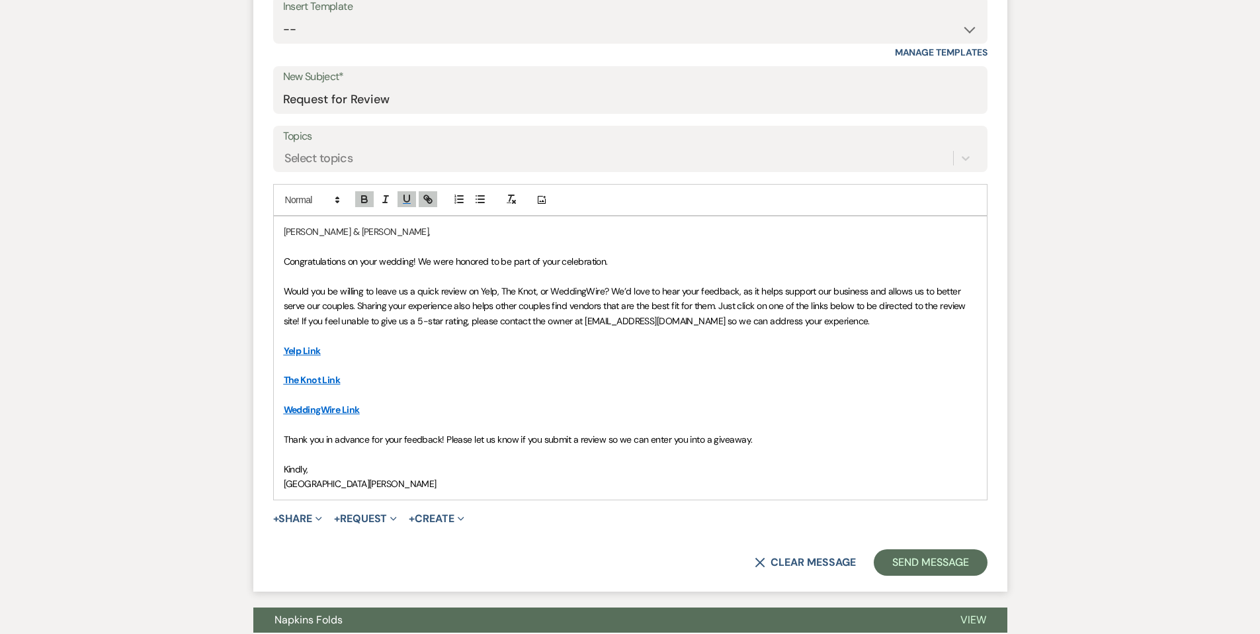
scroll to position [515, 0]
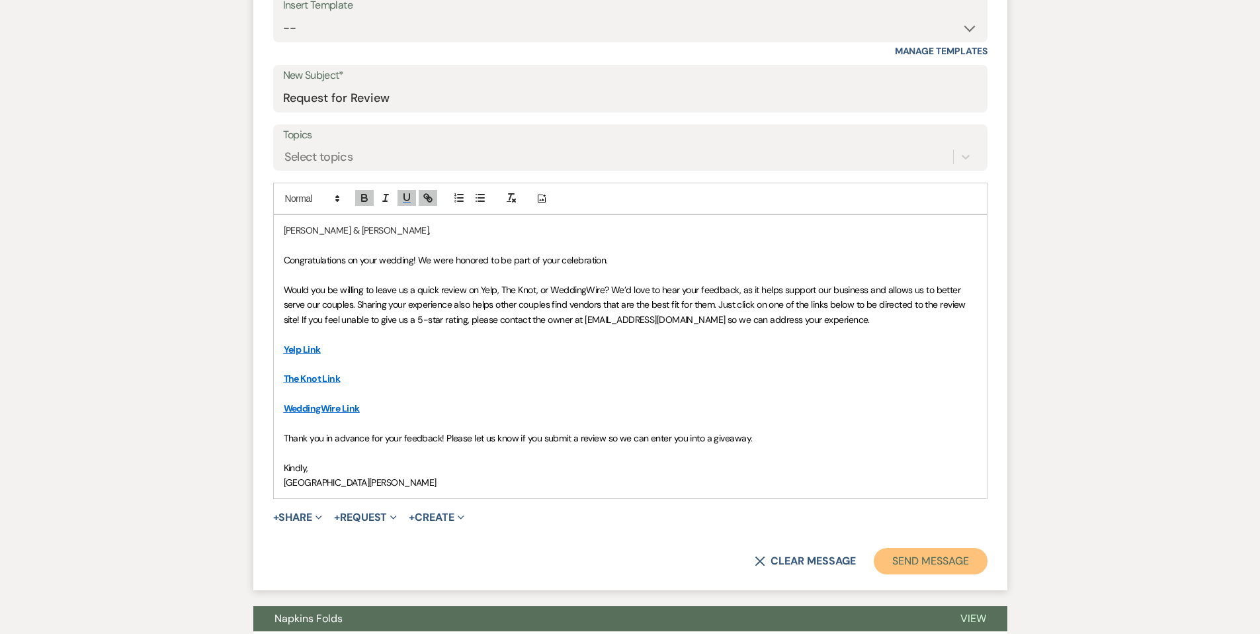
click at [945, 553] on button "Send Message" at bounding box center [930, 561] width 113 height 26
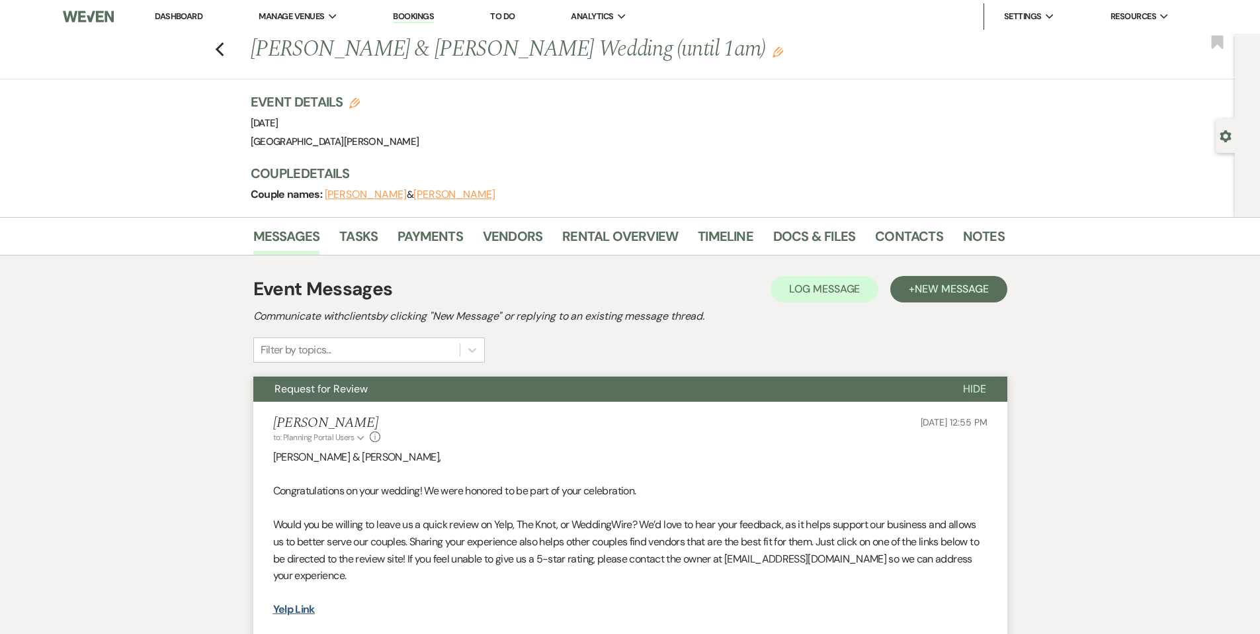
scroll to position [0, 0]
click at [177, 20] on link "Dashboard" at bounding box center [179, 16] width 48 height 11
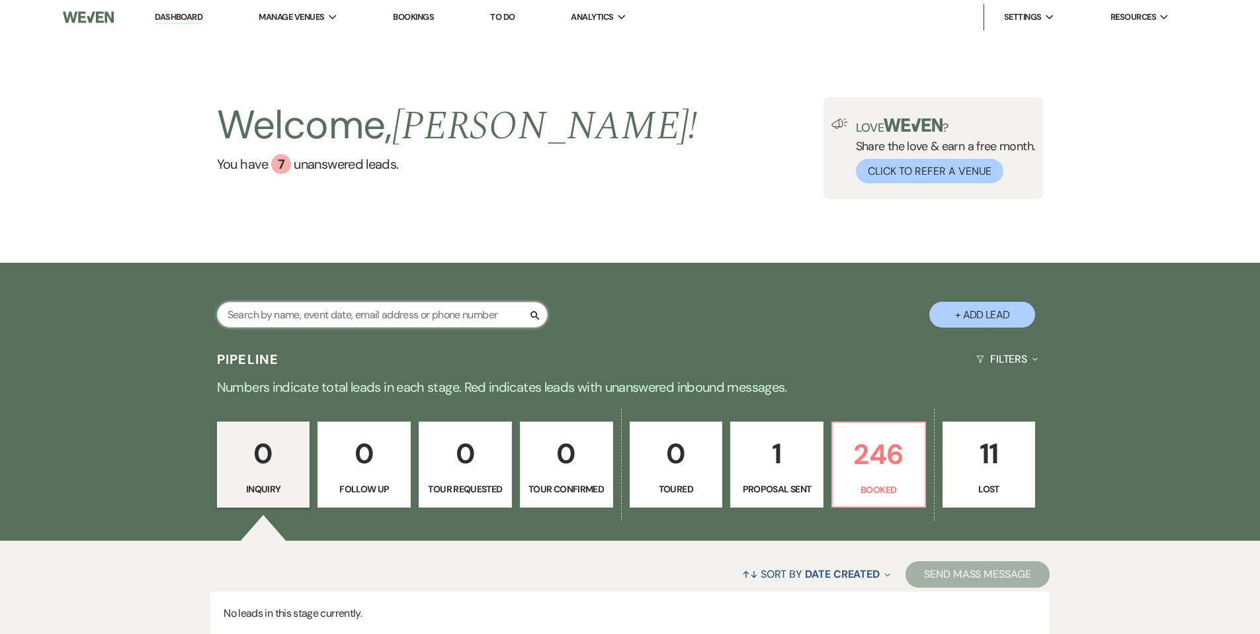
click at [419, 316] on input "text" at bounding box center [382, 315] width 331 height 26
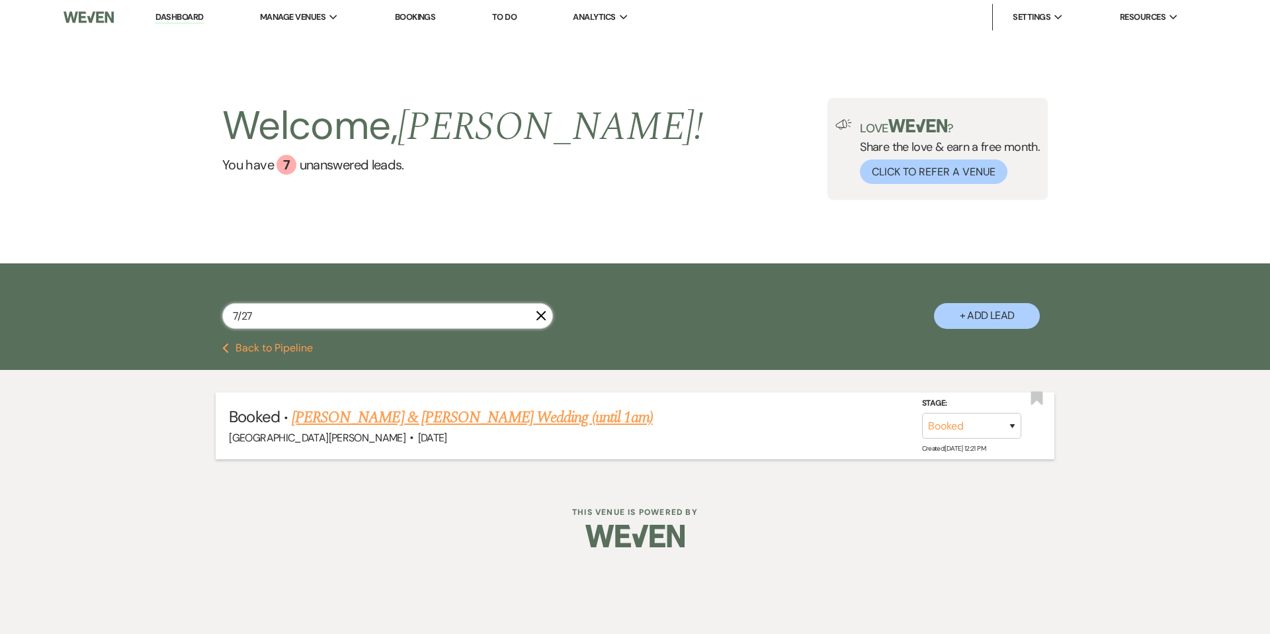
type input "7/27"
click at [515, 421] on link "[PERSON_NAME] & [PERSON_NAME] Wedding (until 1am)" at bounding box center [472, 417] width 361 height 24
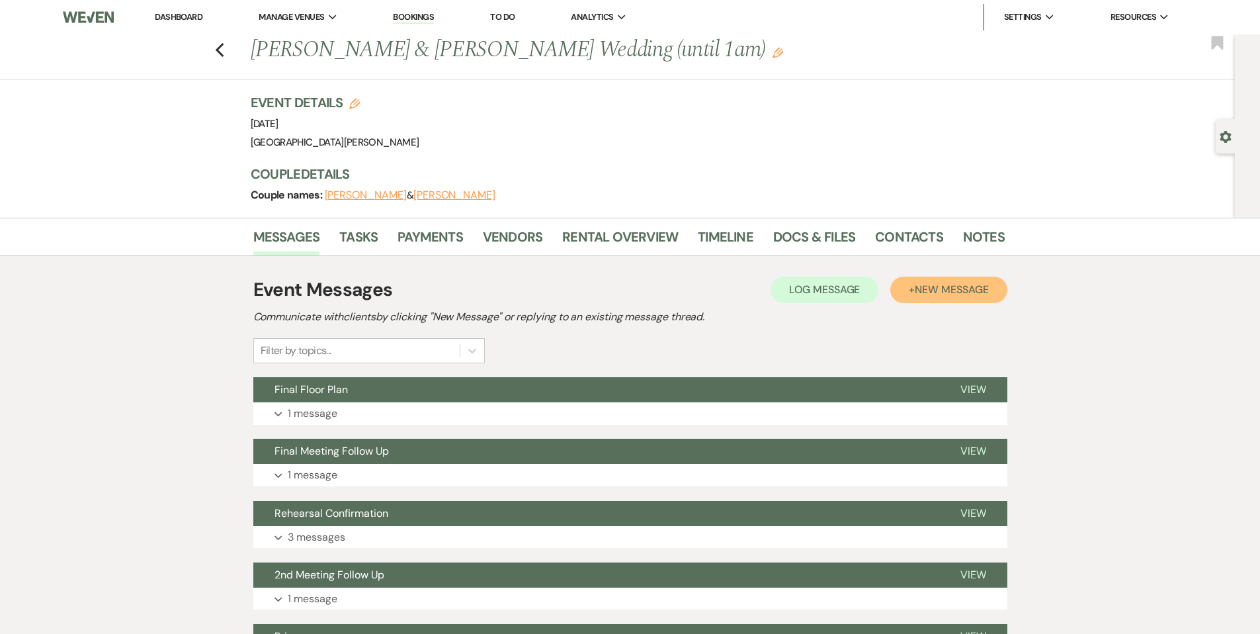
click at [922, 294] on span "New Message" at bounding box center [951, 289] width 73 height 14
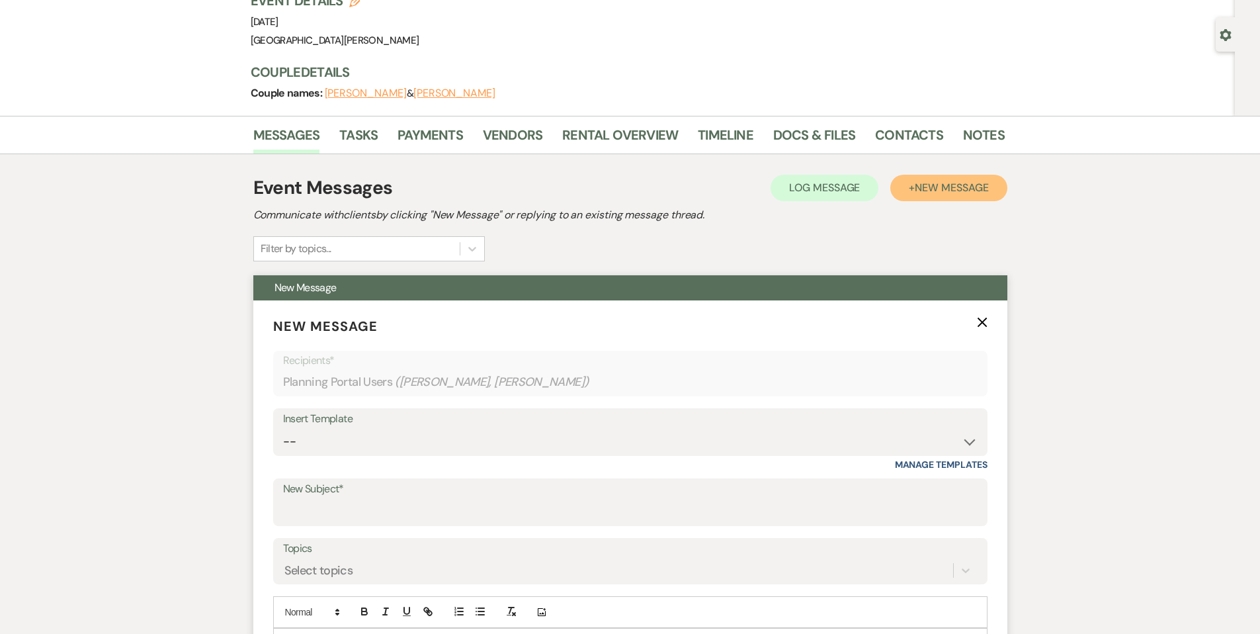
scroll to position [244, 0]
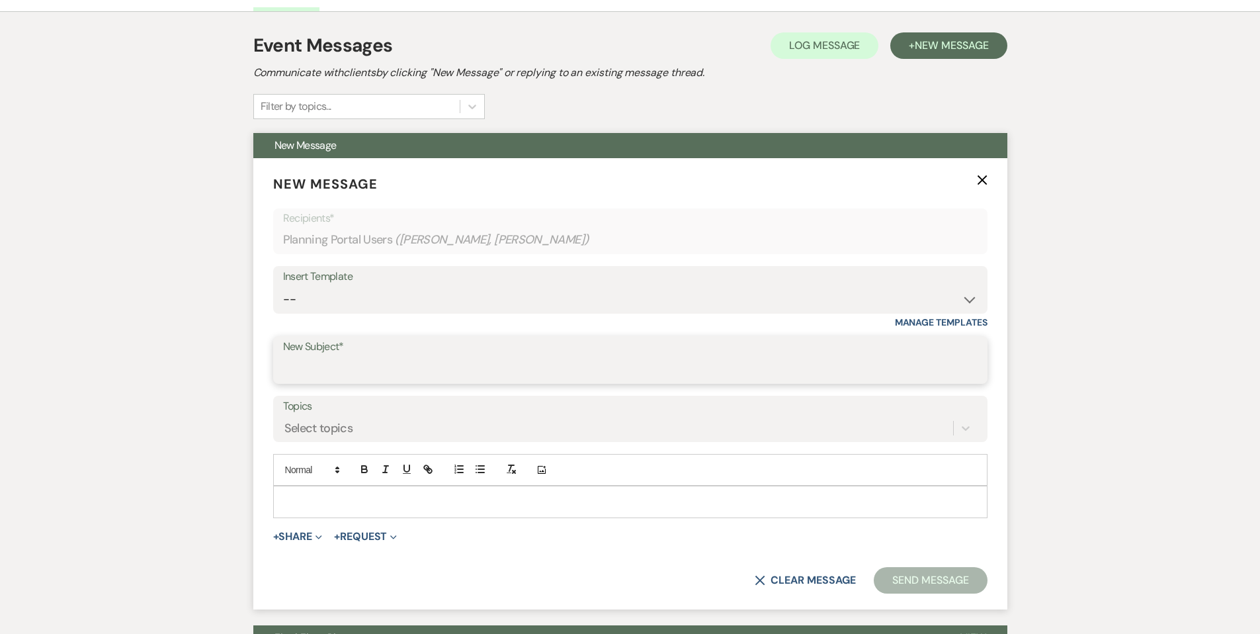
click at [342, 366] on input "New Subject*" at bounding box center [630, 370] width 695 height 26
type input "Request for Review"
click at [397, 488] on div at bounding box center [630, 501] width 713 height 30
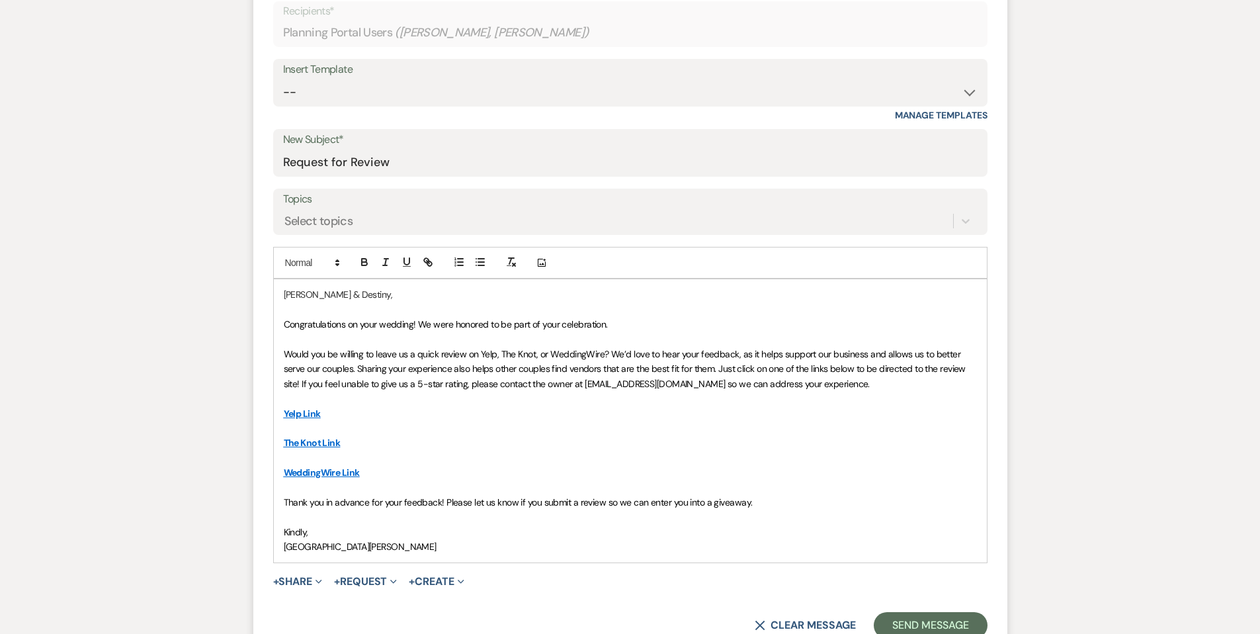
scroll to position [460, 0]
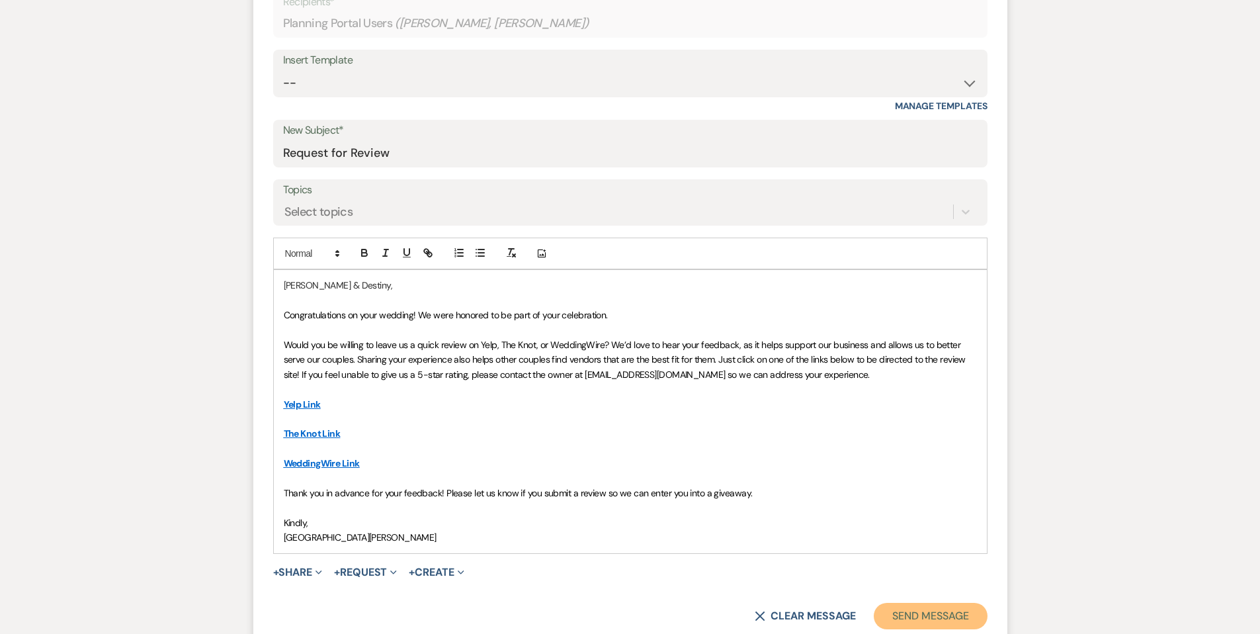
click at [906, 618] on button "Send Message" at bounding box center [930, 616] width 113 height 26
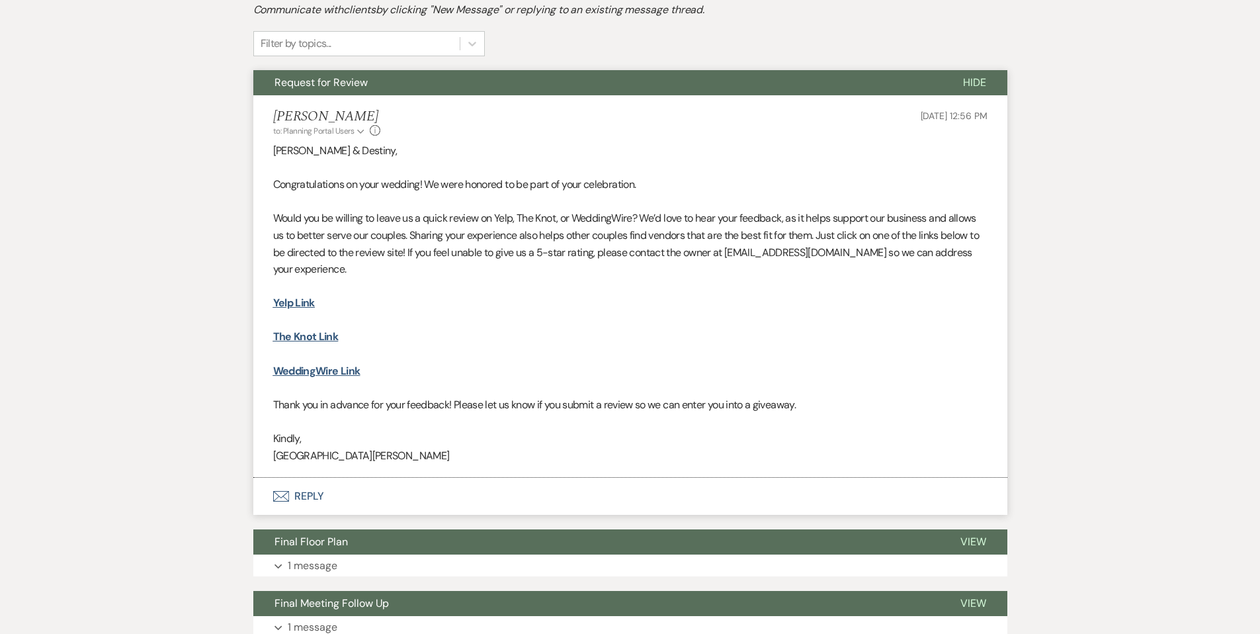
scroll to position [0, 0]
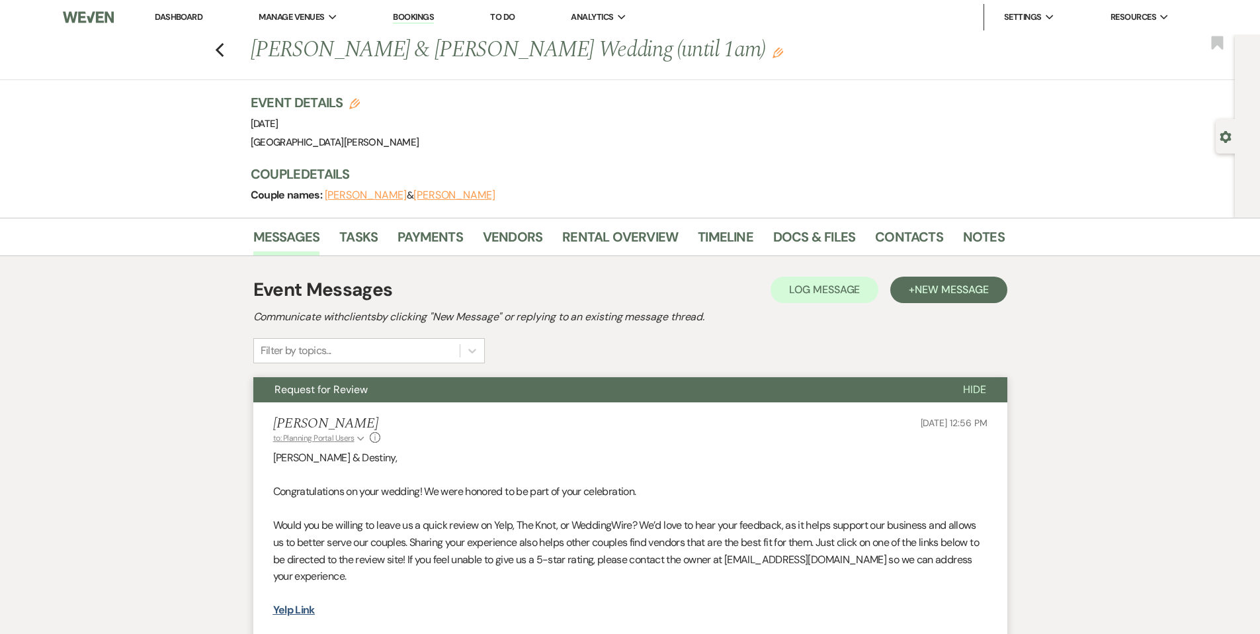
click at [349, 439] on span "to: Planning Portal Users" at bounding box center [313, 438] width 81 height 11
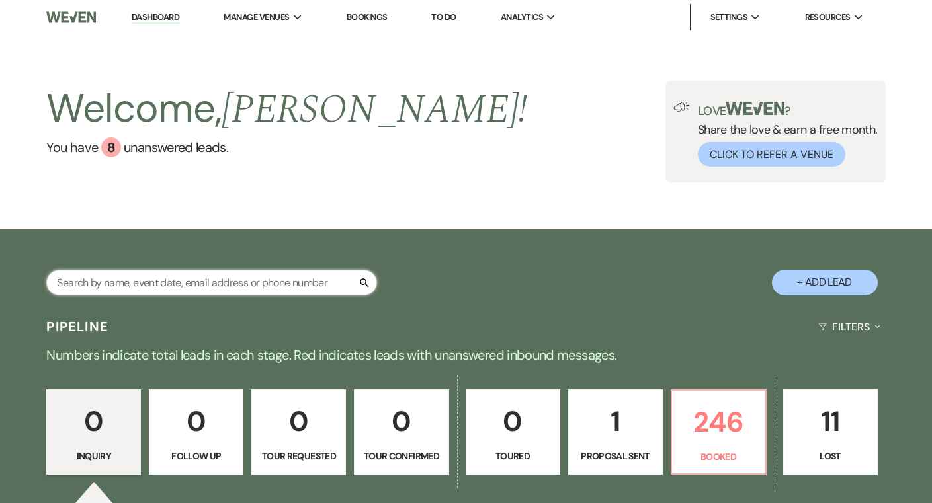
click at [301, 288] on input "text" at bounding box center [211, 283] width 331 height 26
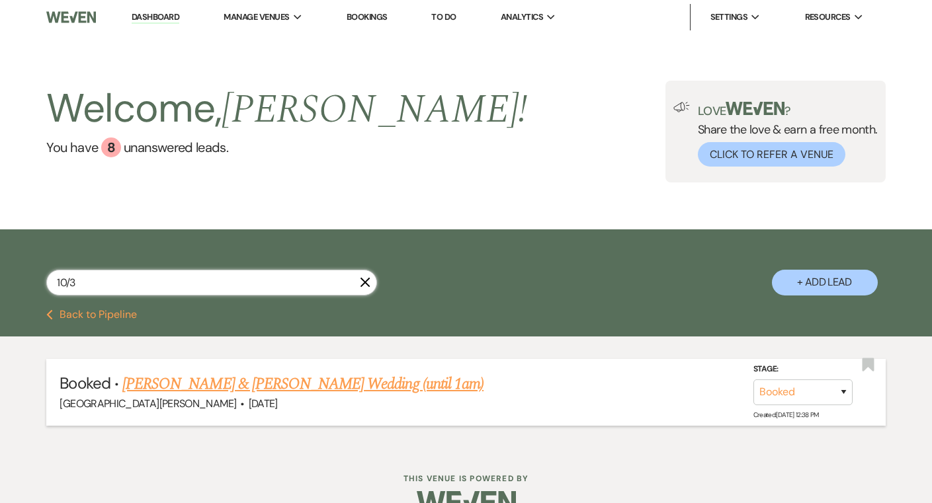
type input "10/3"
click at [327, 385] on link "[PERSON_NAME] & [PERSON_NAME] Wedding (until 1am)" at bounding box center [302, 384] width 361 height 24
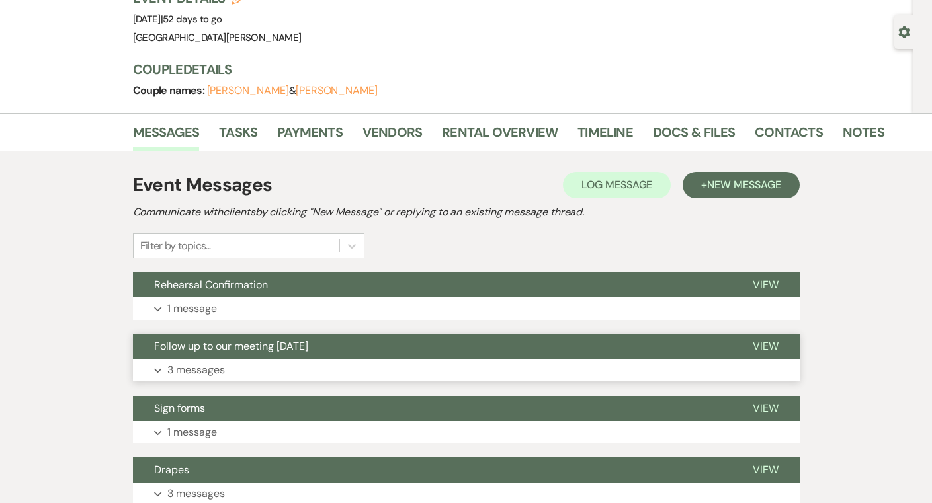
scroll to position [187, 0]
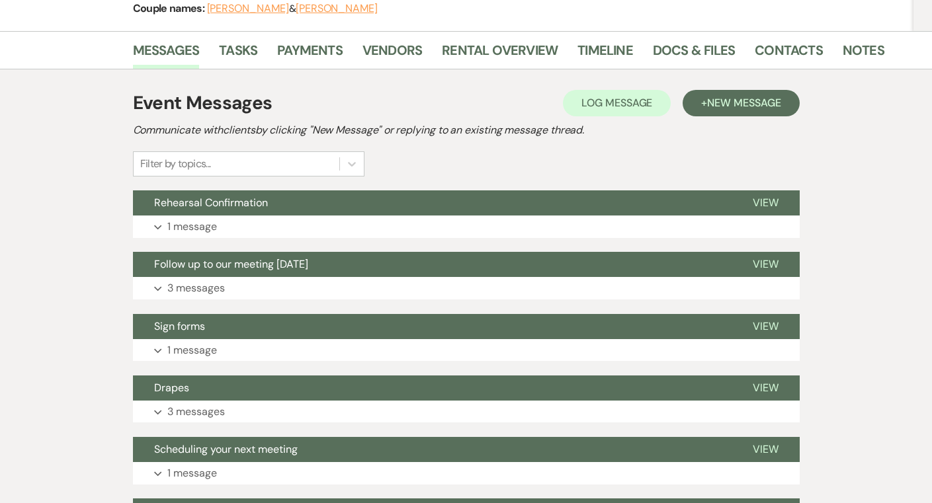
click at [319, 431] on div "Event Messages Log Log Message + New Message Communicate with clients by clicki…" at bounding box center [466, 411] width 667 height 656
click at [324, 410] on button "Expand 3 messages" at bounding box center [466, 412] width 667 height 22
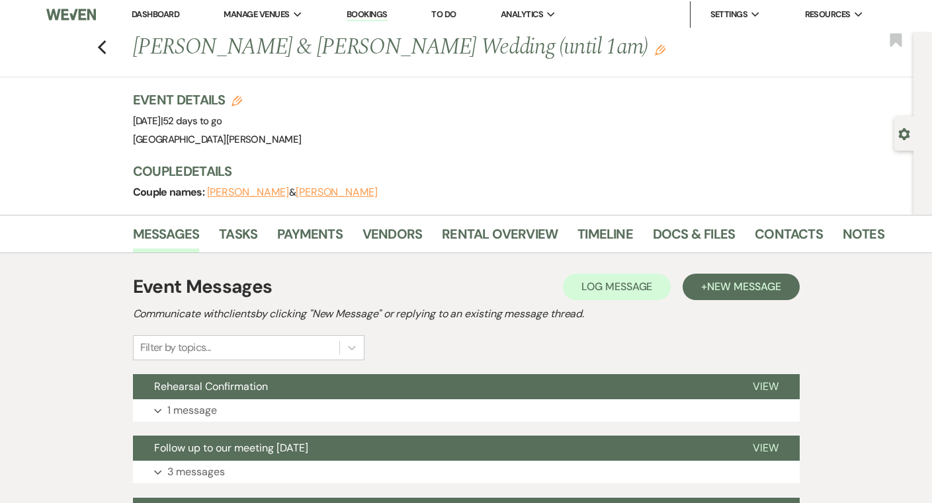
scroll to position [0, 0]
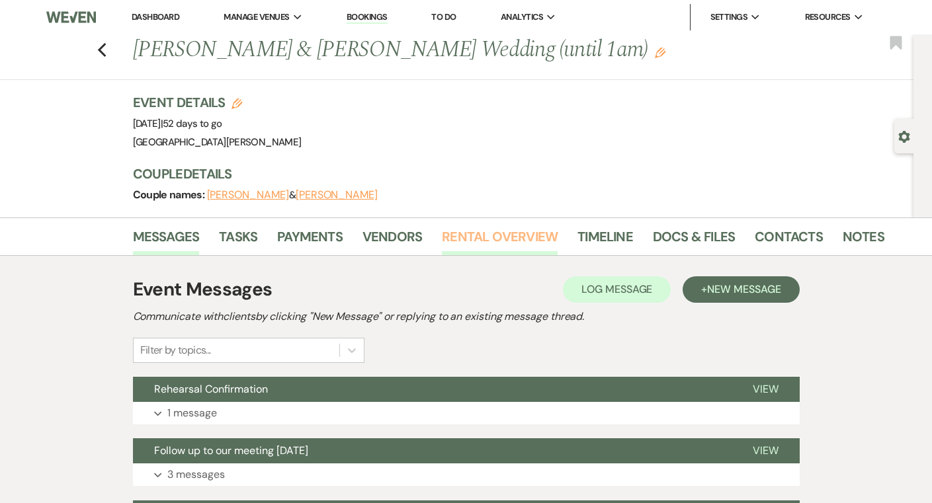
click at [462, 241] on link "Rental Overview" at bounding box center [500, 240] width 116 height 29
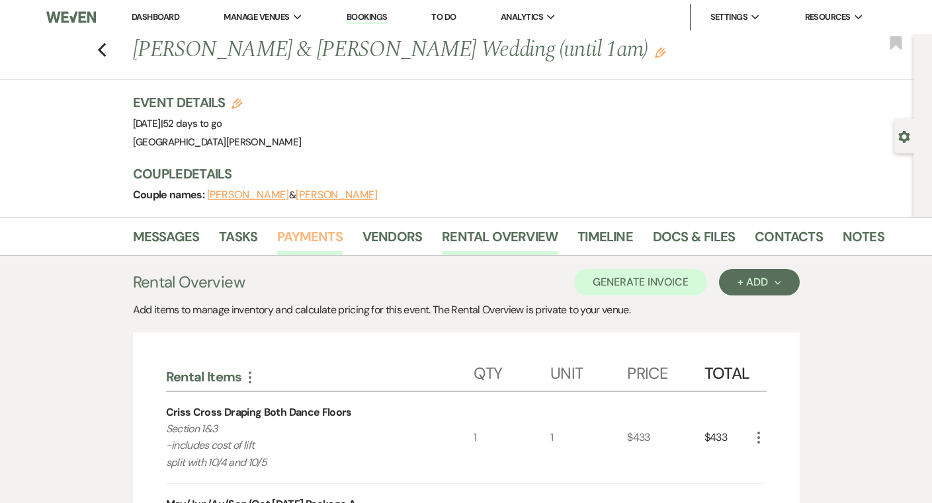
click at [288, 237] on link "Payments" at bounding box center [309, 240] width 65 height 29
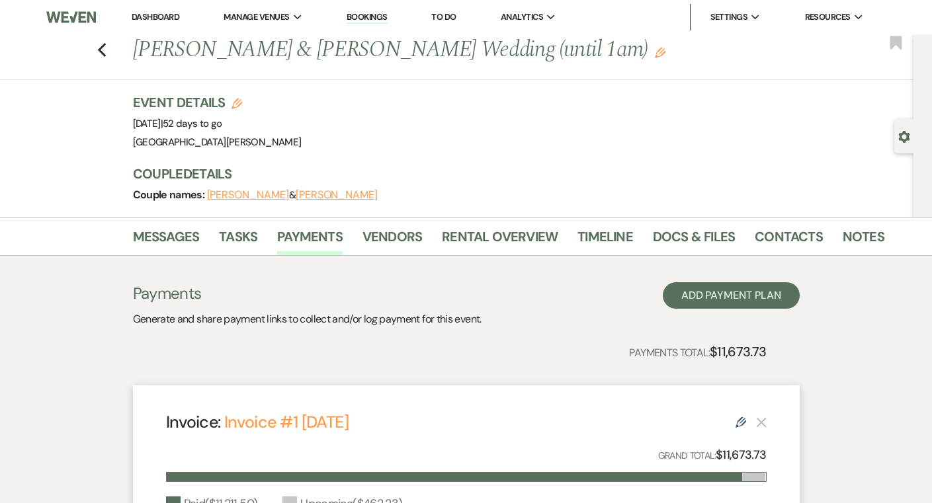
click at [174, 16] on link "Dashboard" at bounding box center [156, 16] width 48 height 11
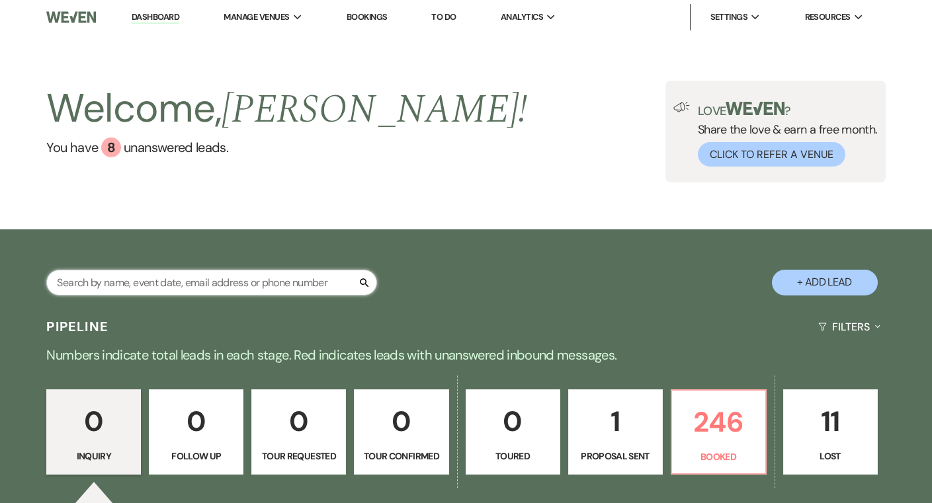
click at [284, 275] on input "text" at bounding box center [211, 283] width 331 height 26
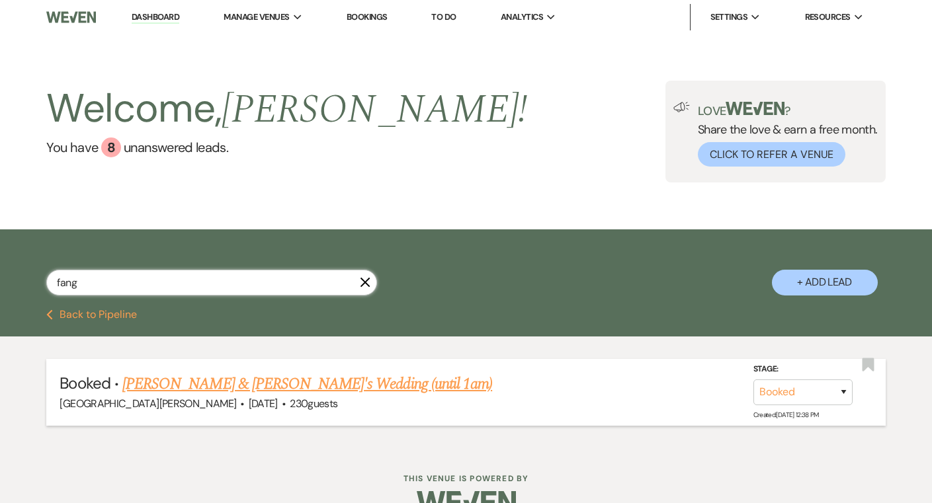
type input "fang"
click at [320, 387] on link "[PERSON_NAME] & [PERSON_NAME]'s Wedding (until 1am)" at bounding box center [307, 384] width 370 height 24
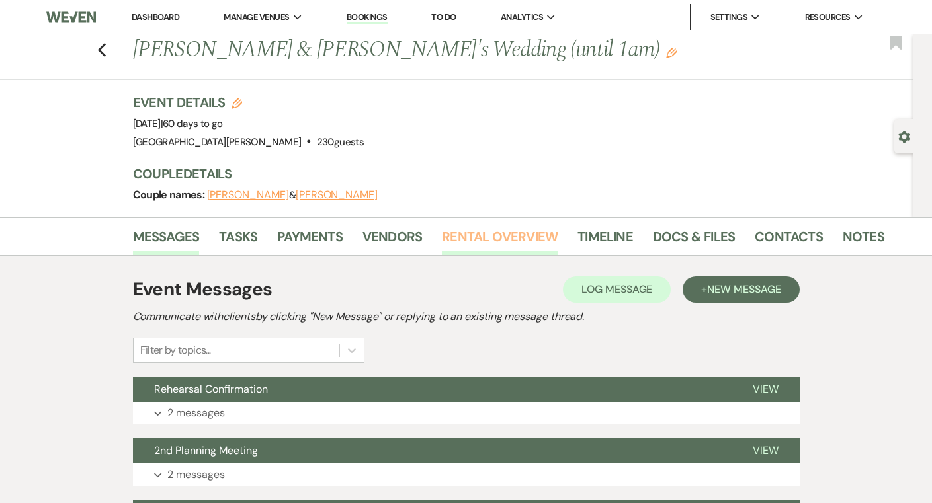
click at [464, 248] on link "Rental Overview" at bounding box center [500, 240] width 116 height 29
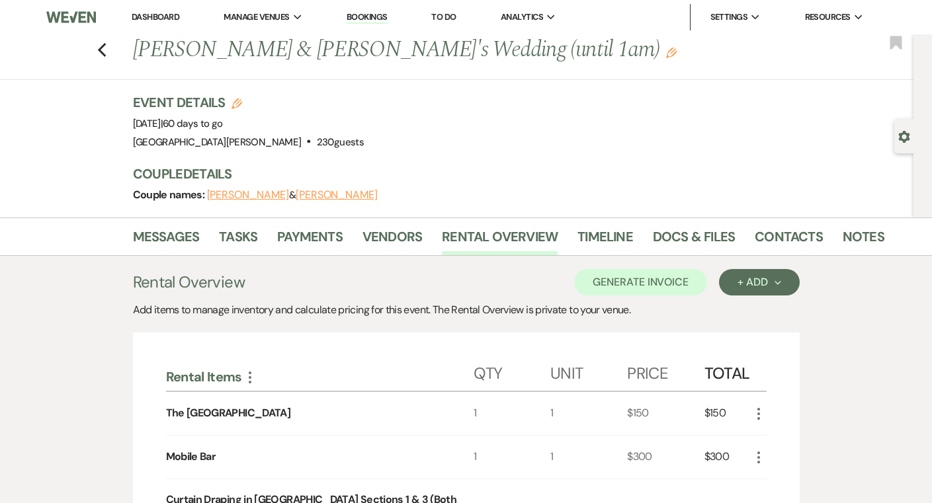
click at [160, 18] on link "Dashboard" at bounding box center [156, 16] width 48 height 11
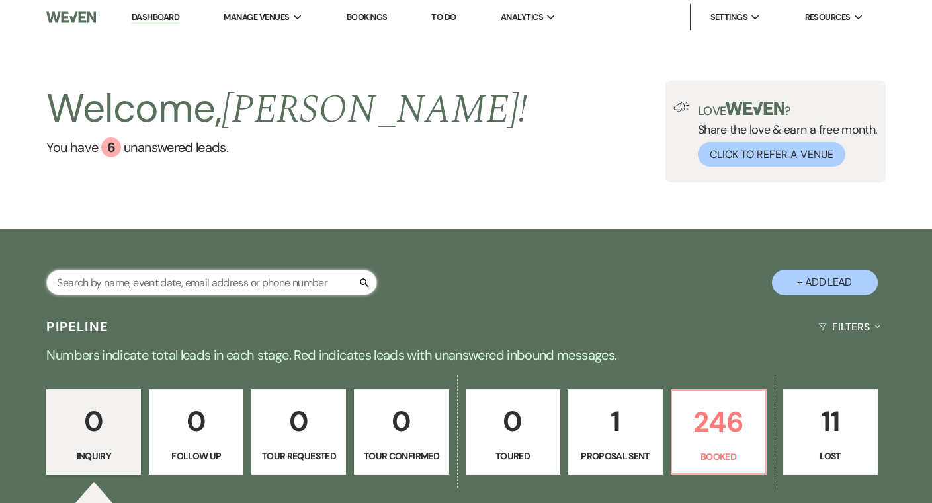
click at [238, 281] on input "text" at bounding box center [211, 283] width 331 height 26
type input "spears"
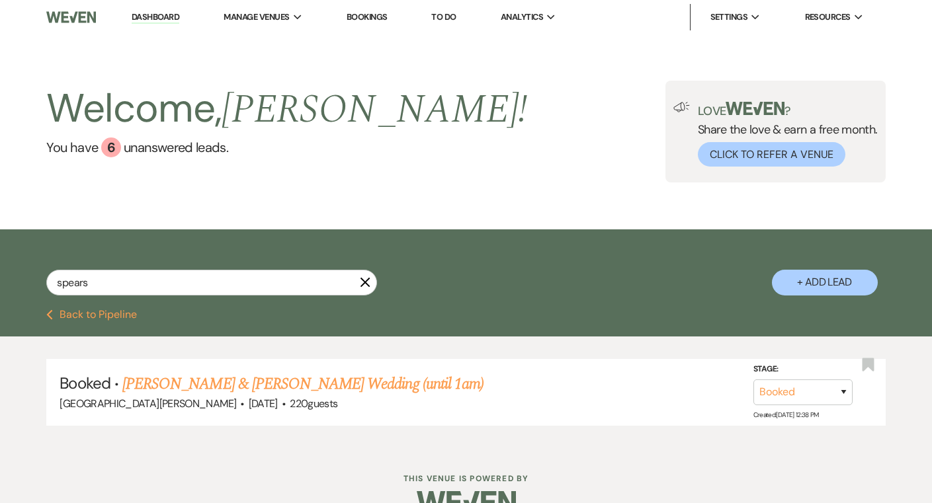
click at [367, 390] on link "[PERSON_NAME] & [PERSON_NAME] Wedding (until 1am)" at bounding box center [302, 384] width 361 height 24
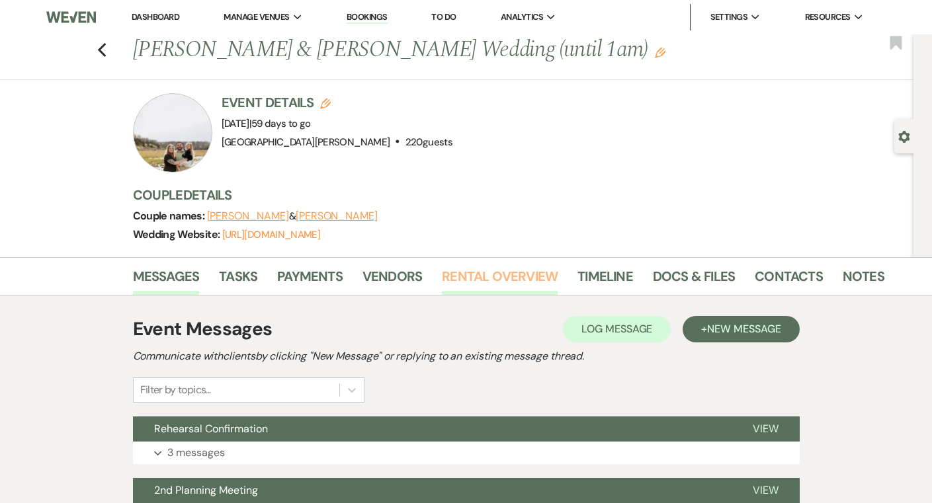
click at [482, 278] on link "Rental Overview" at bounding box center [500, 280] width 116 height 29
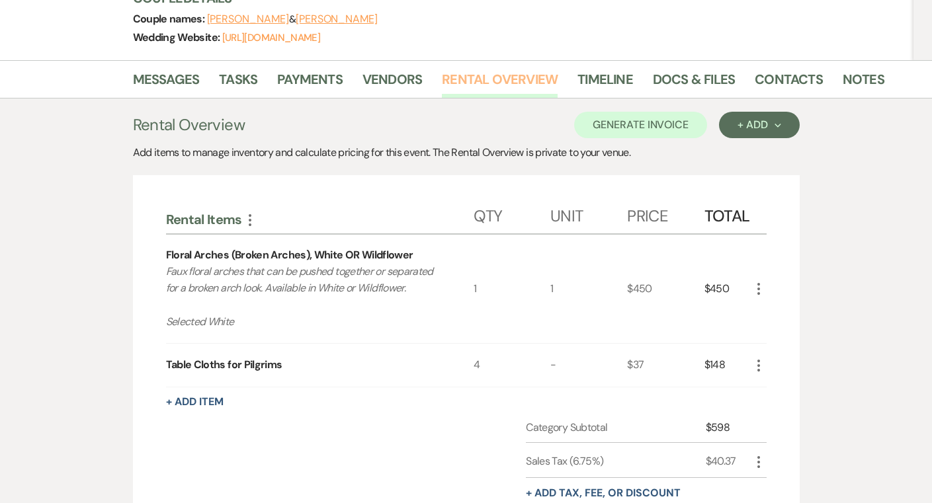
scroll to position [184, 0]
